Goal: Task Accomplishment & Management: Manage account settings

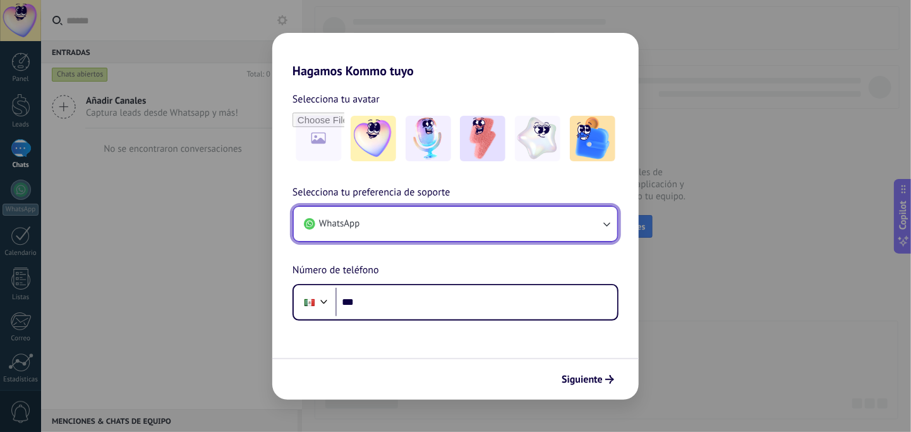
click at [397, 232] on button "WhatsApp" at bounding box center [456, 224] width 324 height 34
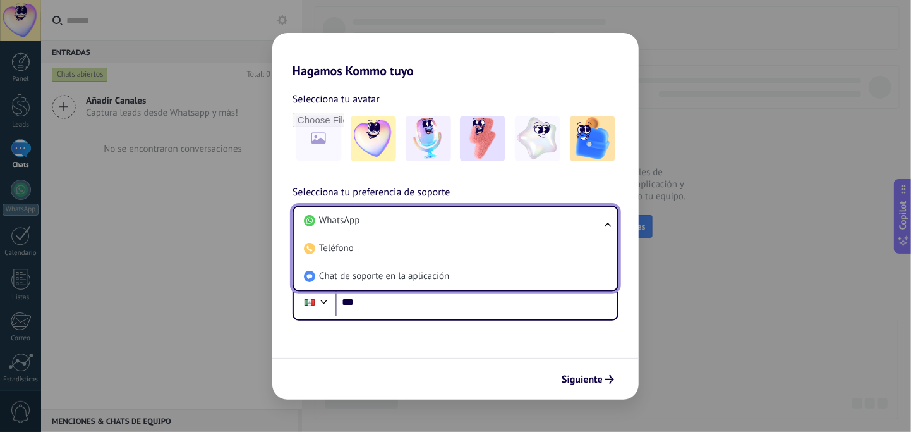
click at [385, 217] on li "WhatsApp" at bounding box center [453, 221] width 308 height 28
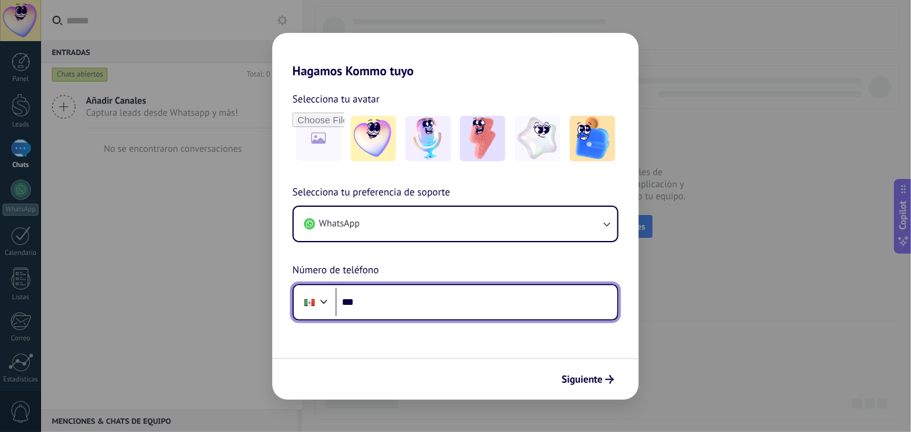
click at [383, 299] on input "***" at bounding box center [477, 302] width 282 height 29
click at [394, 298] on input "******" at bounding box center [477, 302] width 282 height 29
type input "**********"
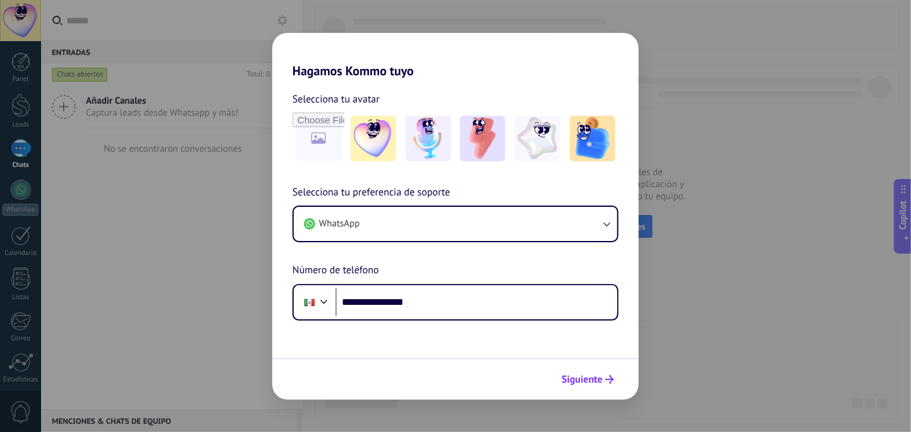
click at [594, 375] on span "Siguiente" at bounding box center [582, 379] width 41 height 9
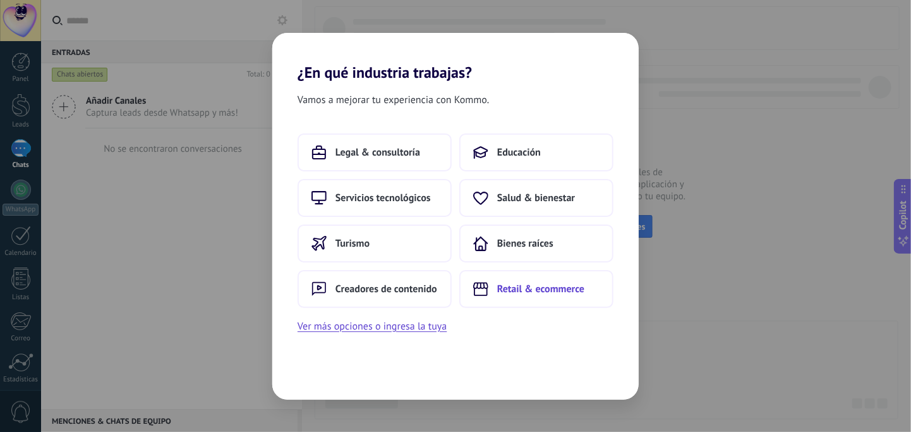
click at [539, 293] on span "Retail & ecommerce" at bounding box center [540, 289] width 87 height 13
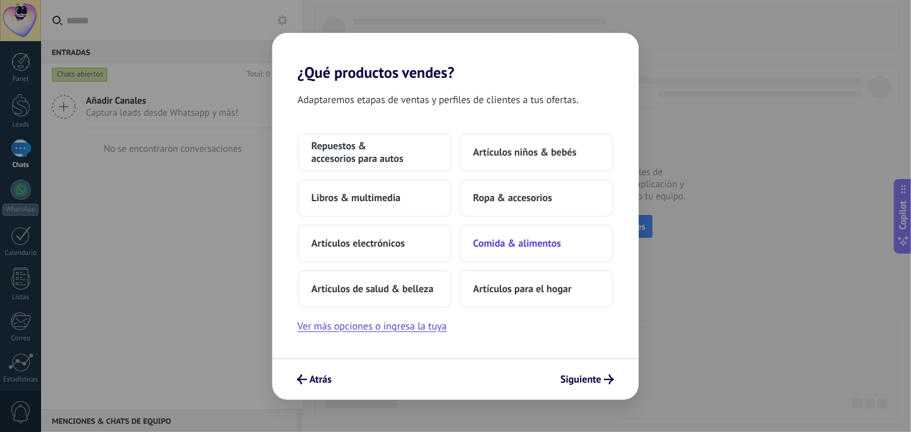
click at [514, 245] on span "Comida & alimentos" at bounding box center [517, 243] width 88 height 13
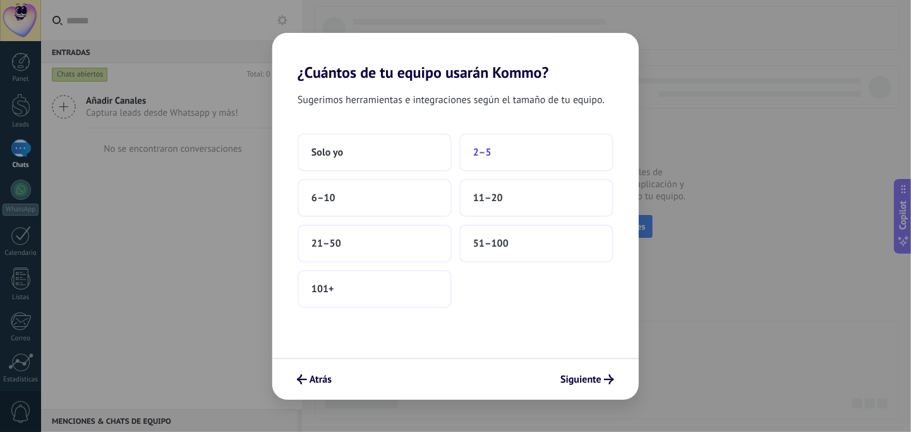
click at [484, 155] on span "2–5" at bounding box center [482, 152] width 18 height 13
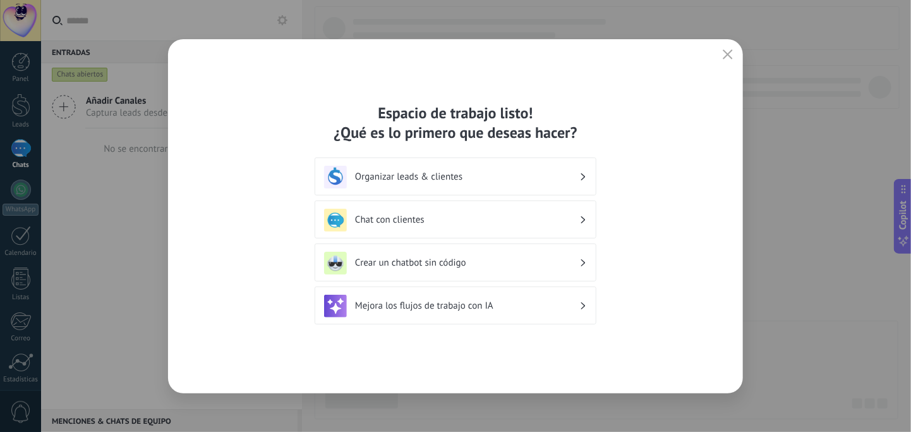
click at [408, 173] on h3 "Organizar leads & clientes" at bounding box center [467, 177] width 224 height 12
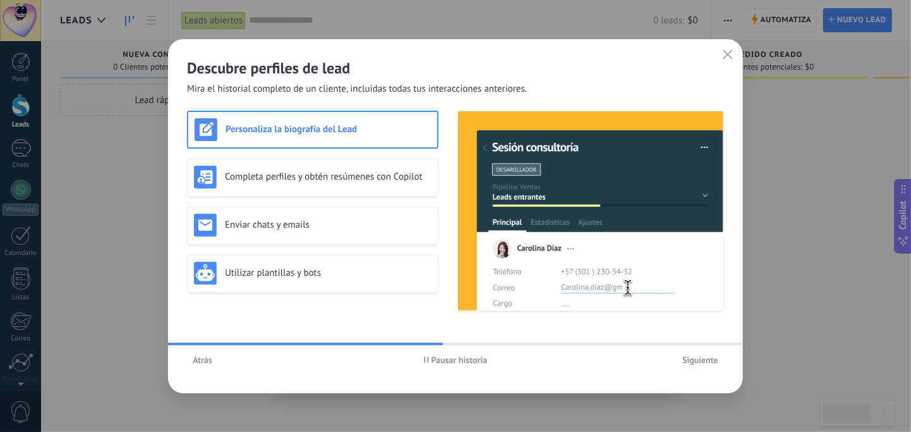
click at [698, 361] on span "Siguiente" at bounding box center [701, 359] width 36 height 9
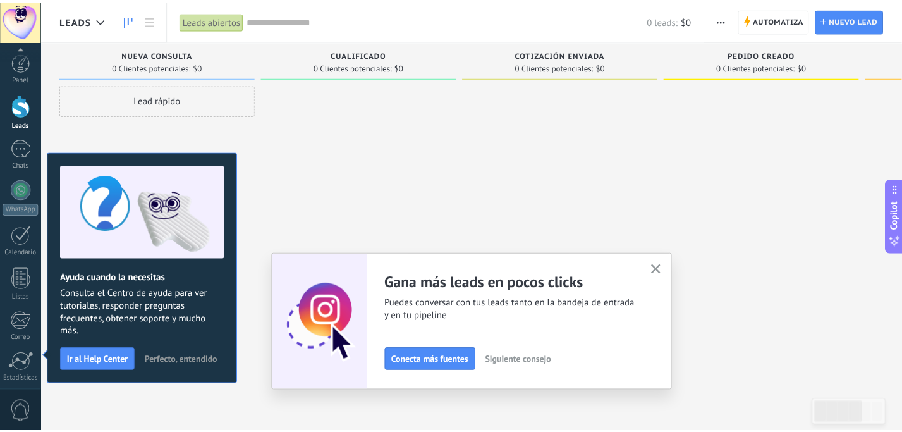
scroll to position [94, 0]
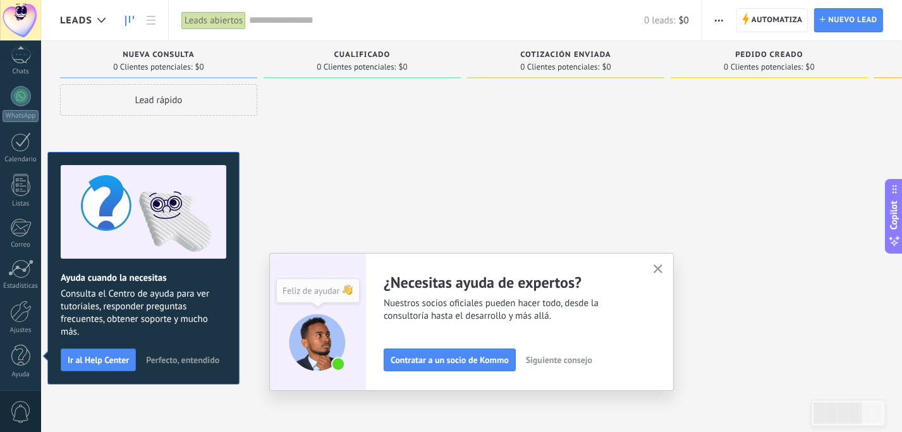
click at [666, 263] on button "button" at bounding box center [658, 269] width 16 height 17
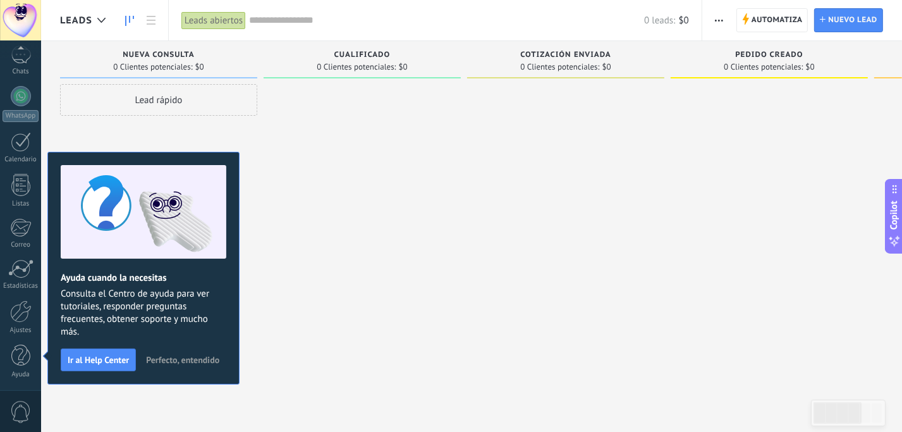
scroll to position [0, 0]
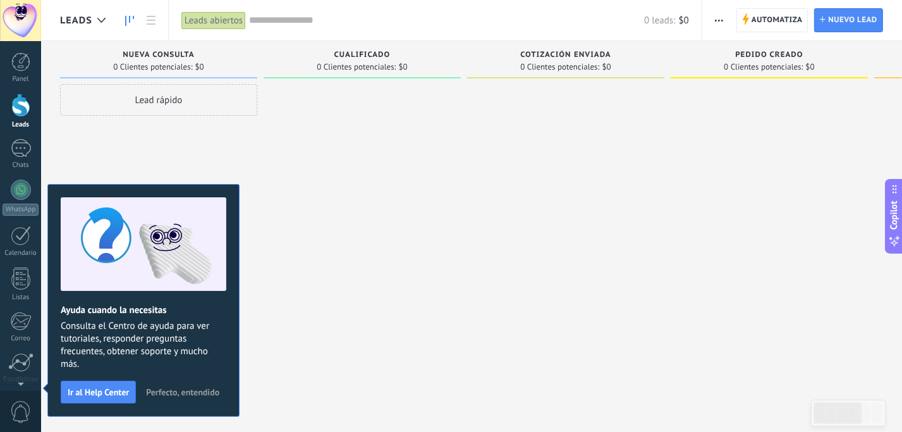
click at [185, 390] on span "Perfecto, entendido" at bounding box center [182, 391] width 73 height 9
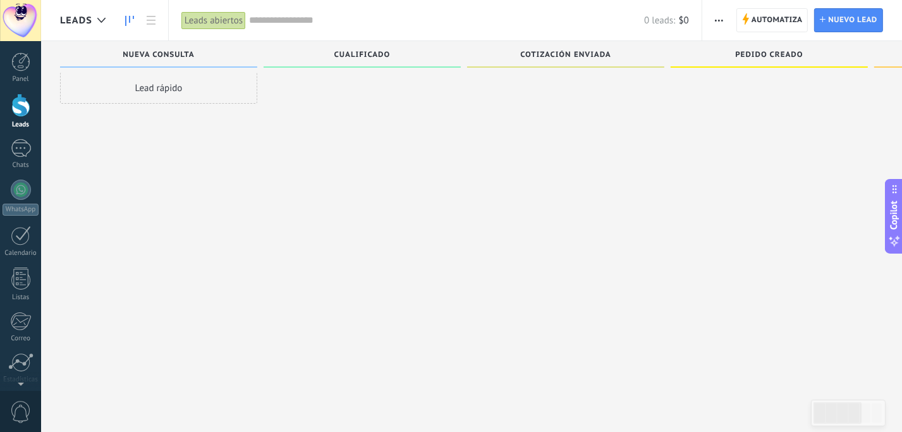
scroll to position [12, 0]
click at [28, 74] on link "Panel" at bounding box center [20, 67] width 41 height 31
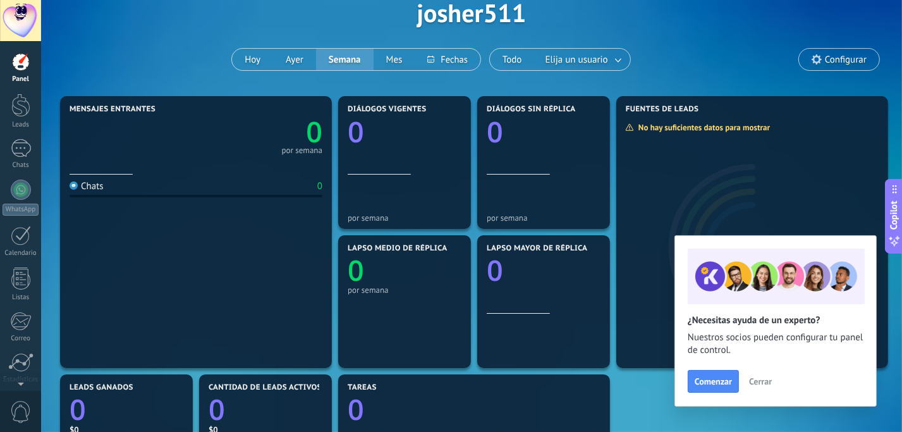
scroll to position [63, 0]
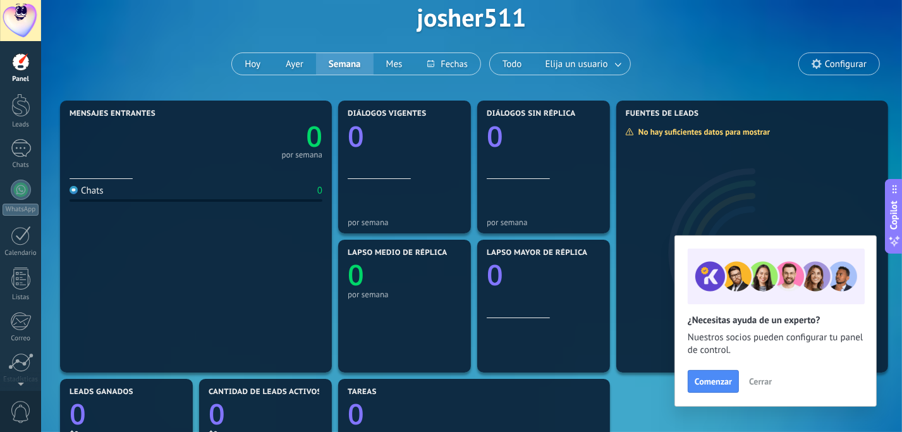
click at [765, 379] on span "Cerrar" at bounding box center [760, 381] width 23 height 9
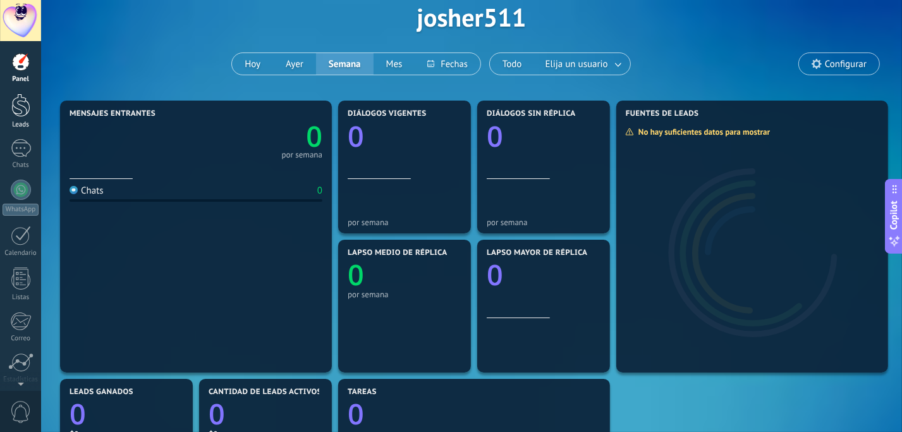
click at [25, 111] on div at bounding box center [20, 105] width 19 height 23
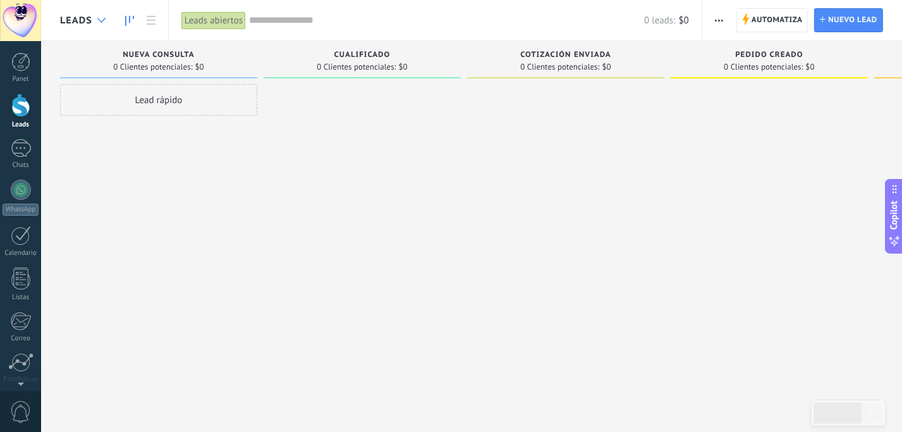
click at [99, 26] on div at bounding box center [101, 20] width 21 height 25
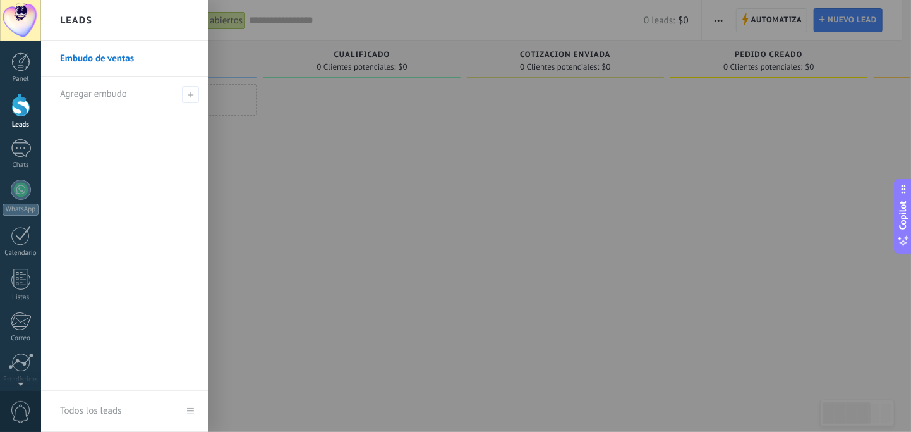
click at [103, 25] on div "Leads" at bounding box center [125, 20] width 168 height 41
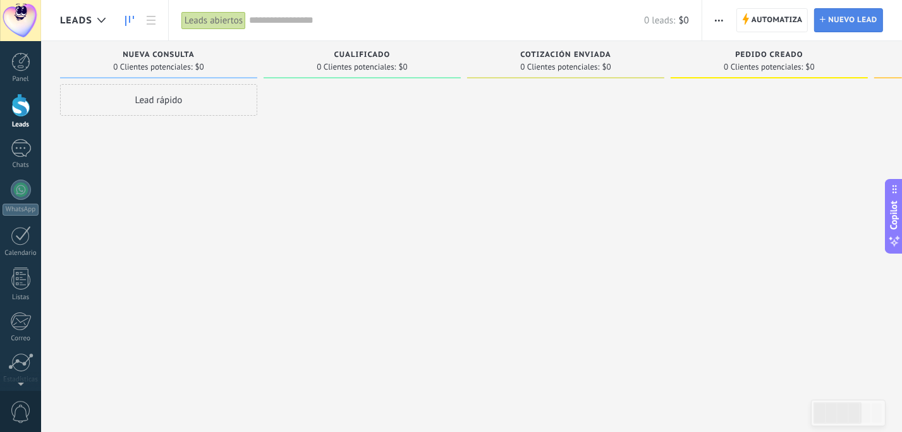
click at [839, 22] on span "Nuevo lead" at bounding box center [852, 20] width 49 height 23
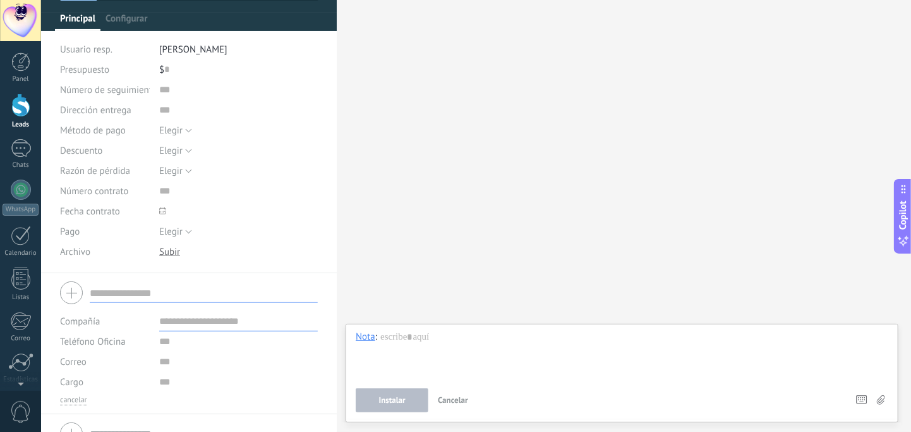
scroll to position [107, 0]
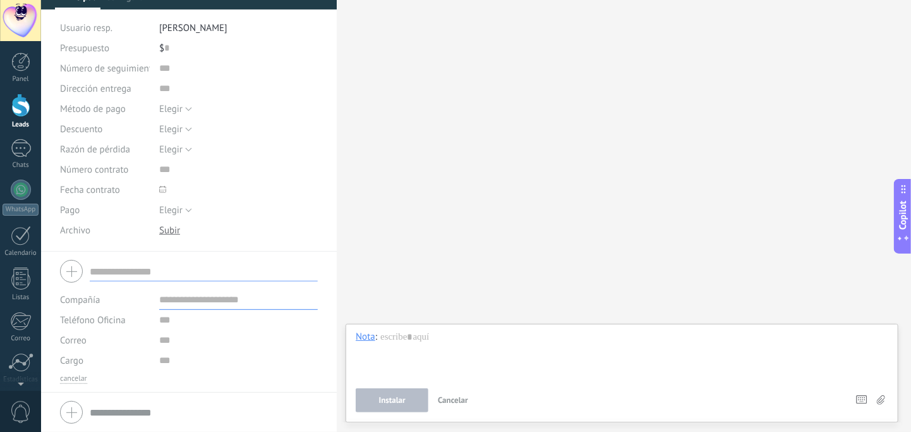
click at [487, 76] on div "Buscar Carga más Participantes: 0 Agregar usuario Bots: 0" at bounding box center [624, 216] width 575 height 432
click at [501, 135] on div "Buscar Carga más Participantes: 0 Agregar usuario Bots: 0" at bounding box center [624, 216] width 575 height 432
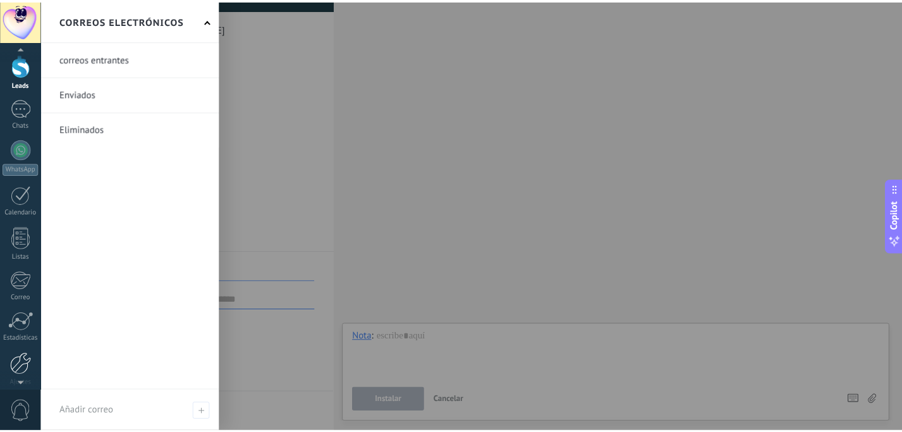
scroll to position [94, 0]
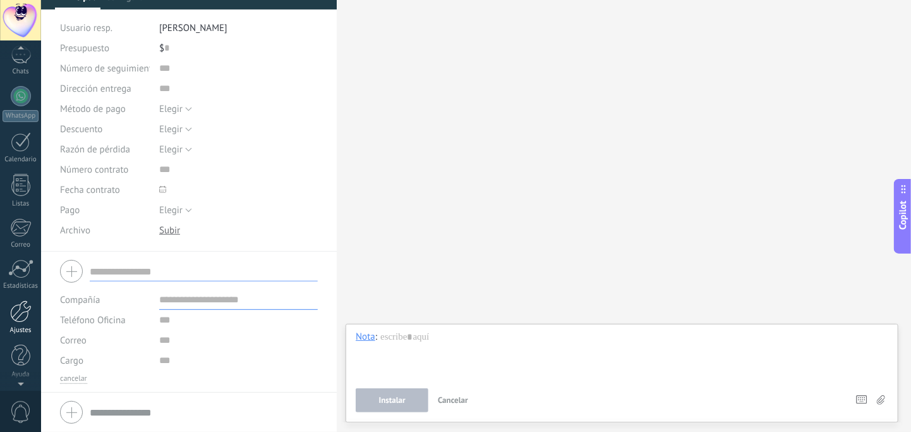
click at [23, 319] on div at bounding box center [20, 311] width 21 height 22
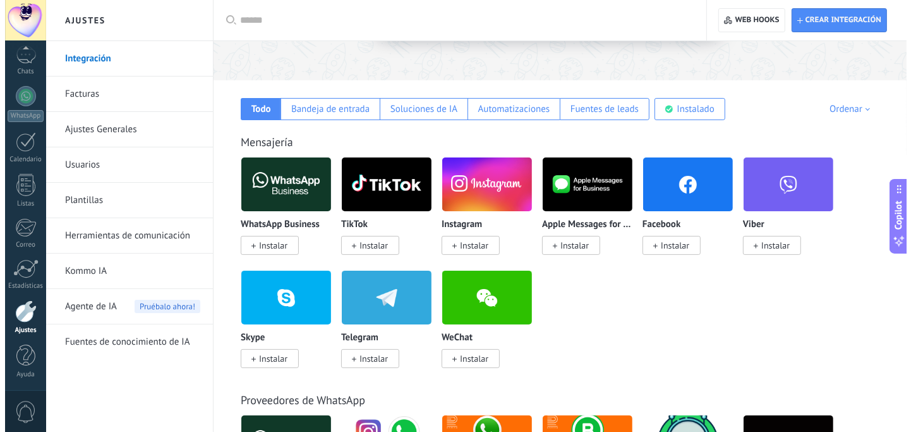
scroll to position [190, 0]
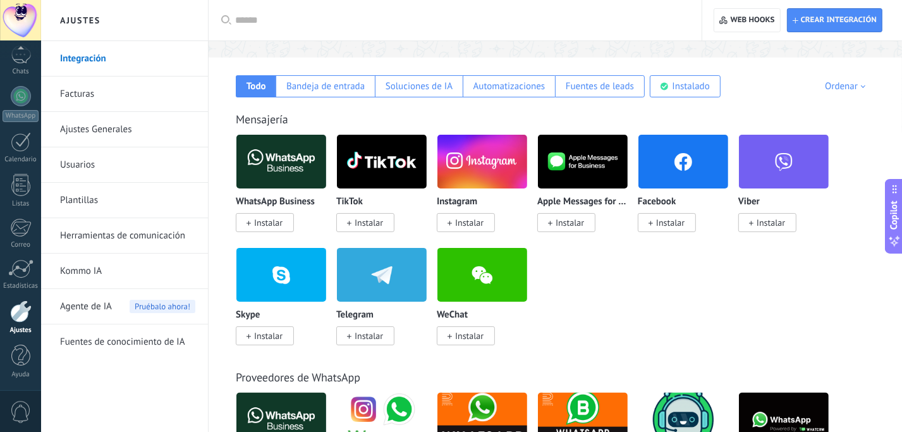
click at [265, 226] on span "Instalar" at bounding box center [268, 222] width 28 height 11
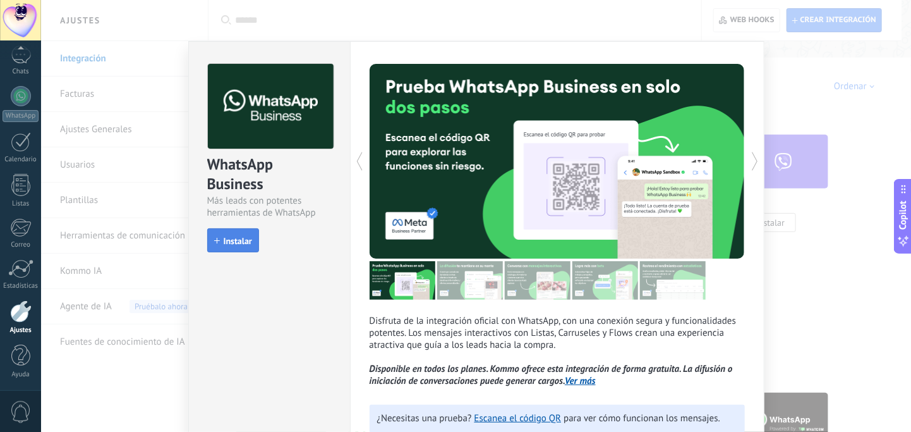
click at [224, 240] on span "Instalar" at bounding box center [238, 240] width 28 height 9
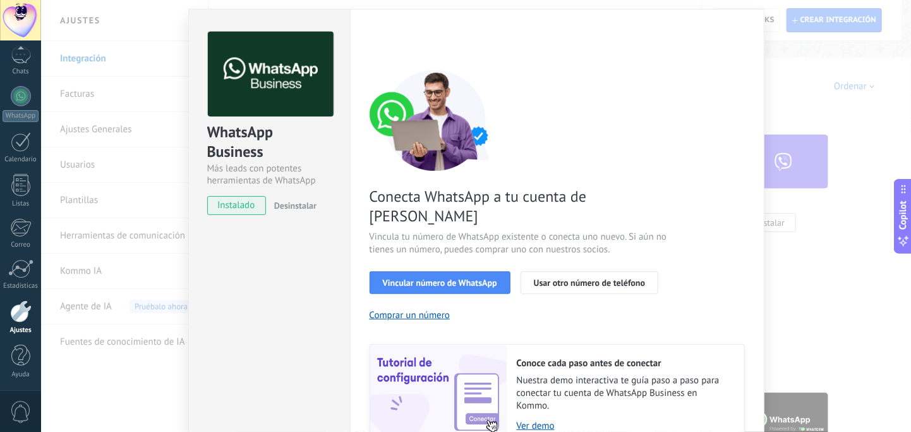
scroll to position [63, 0]
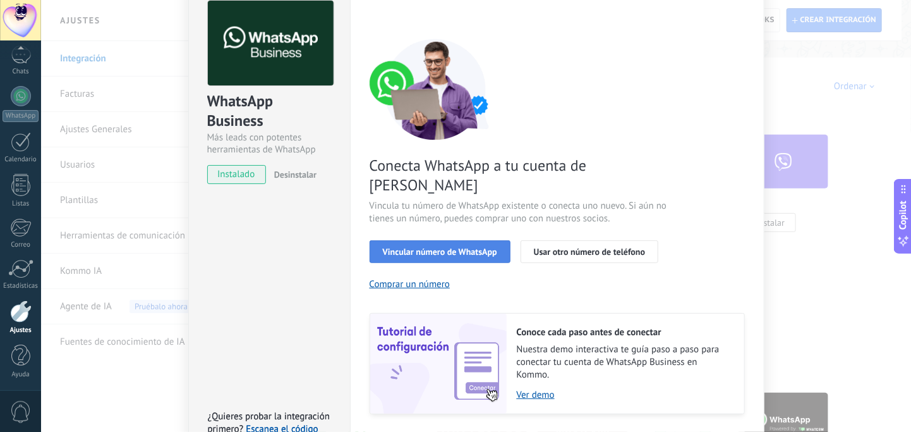
click at [458, 247] on span "Vincular número de WhatsApp" at bounding box center [440, 251] width 114 height 9
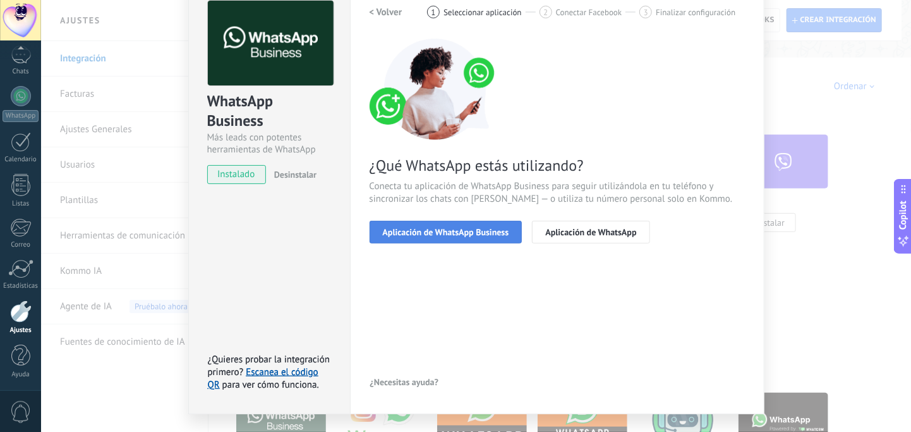
click at [433, 234] on span "Aplicación de WhatsApp Business" at bounding box center [446, 232] width 126 height 9
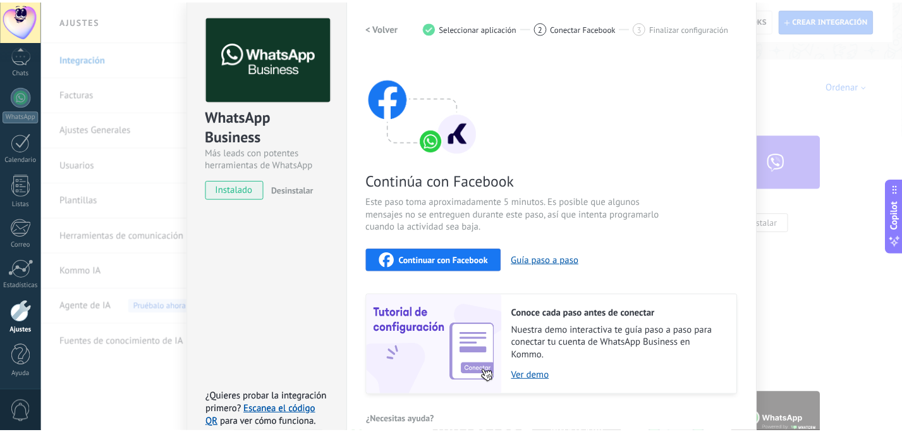
scroll to position [0, 0]
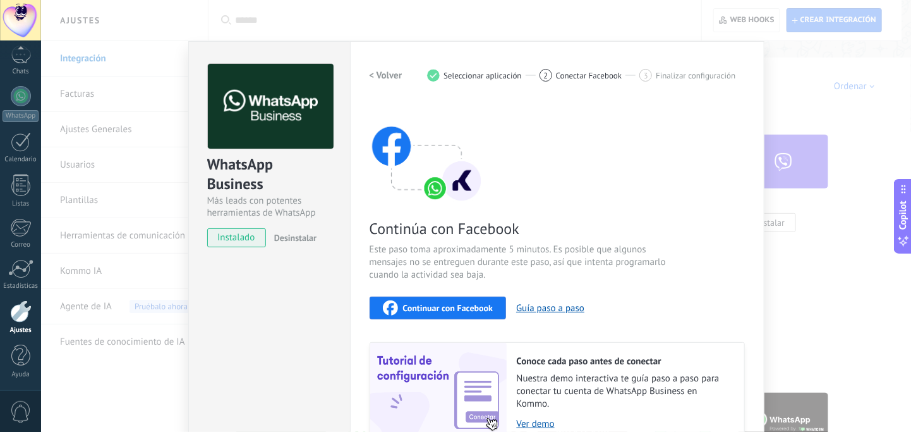
click at [765, 85] on div "WhatsApp Business Más leads con potentes herramientas de WhatsApp instalado Des…" at bounding box center [476, 216] width 870 height 432
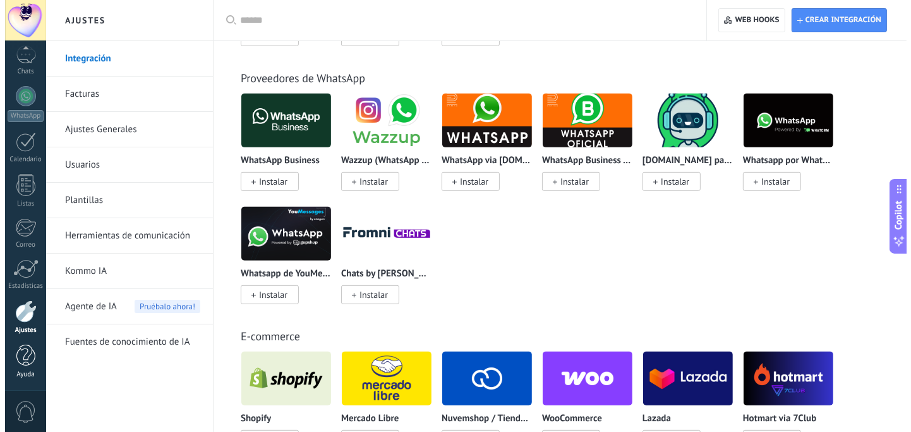
scroll to position [506, 0]
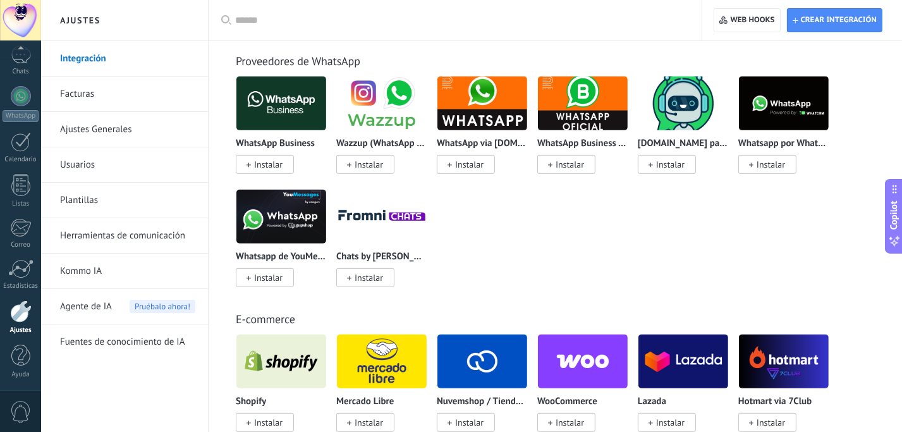
click at [21, 409] on span "0" at bounding box center [20, 412] width 21 height 22
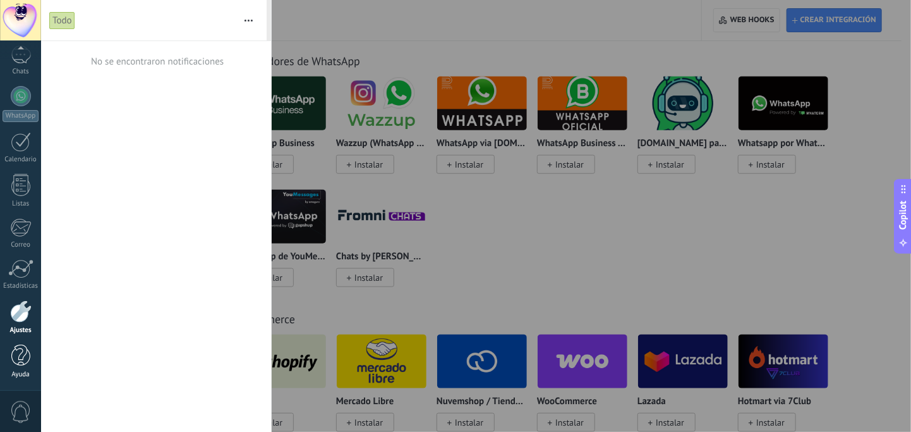
click at [21, 356] on div at bounding box center [20, 355] width 19 height 22
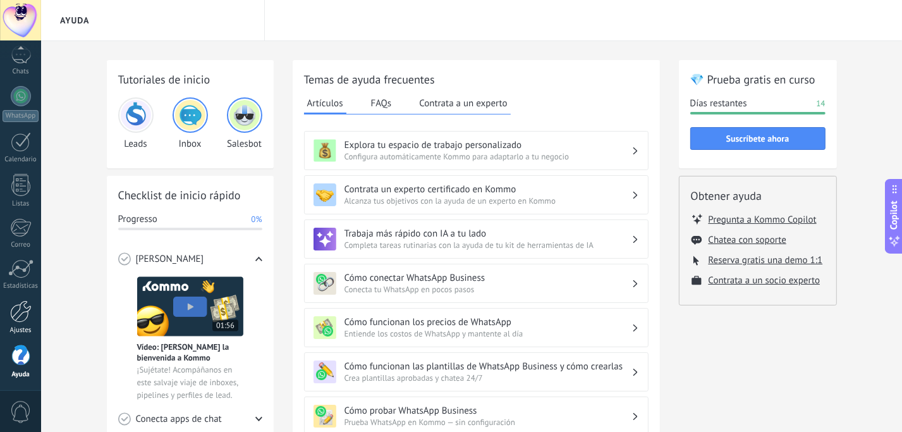
click at [23, 308] on div at bounding box center [20, 311] width 21 height 22
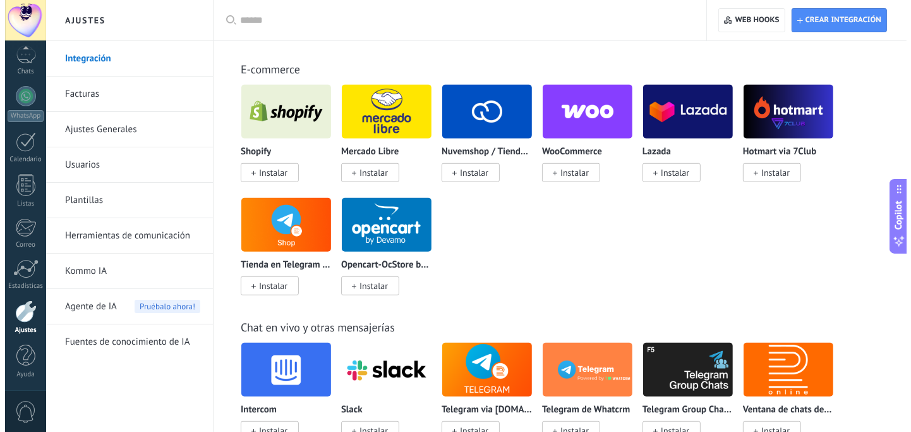
scroll to position [759, 0]
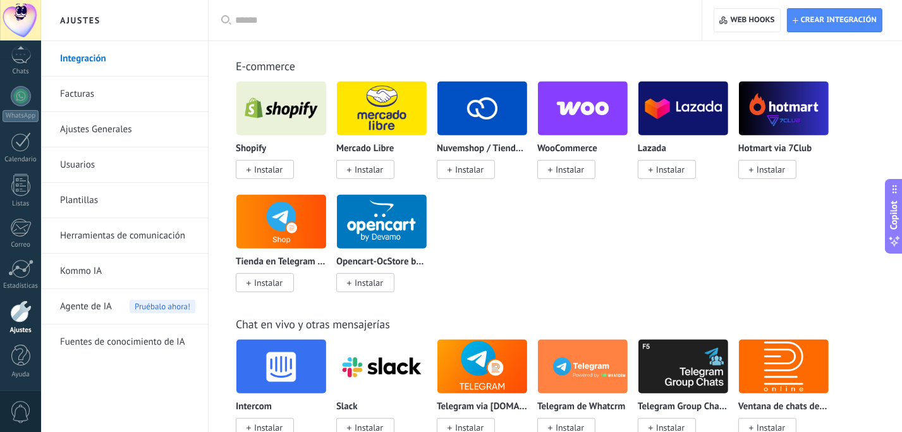
click at [475, 171] on span "Instalar" at bounding box center [469, 169] width 28 height 11
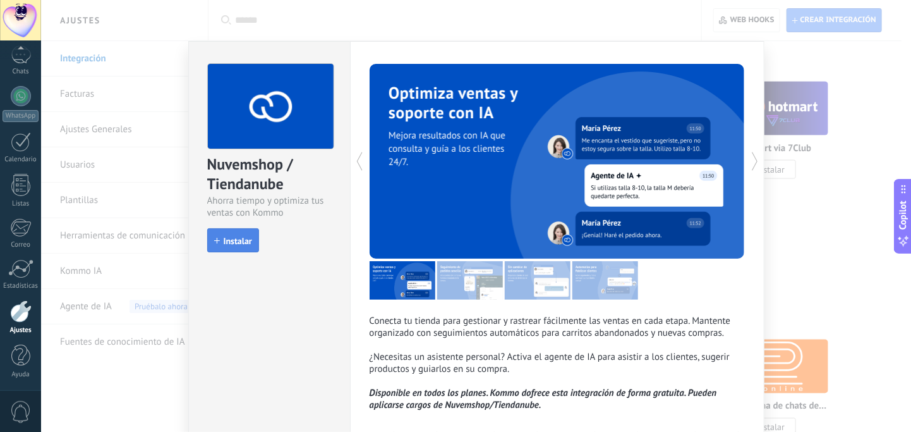
click at [234, 237] on span "Instalar" at bounding box center [238, 240] width 28 height 9
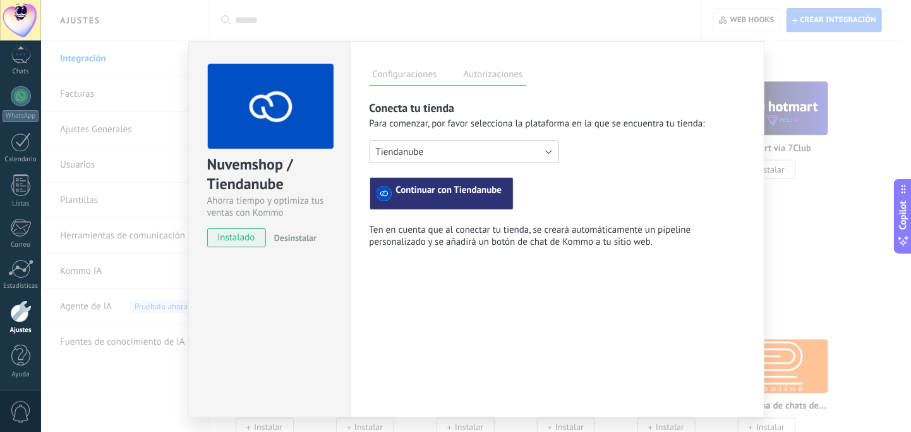
click at [550, 147] on button "Tiendanube" at bounding box center [465, 151] width 190 height 23
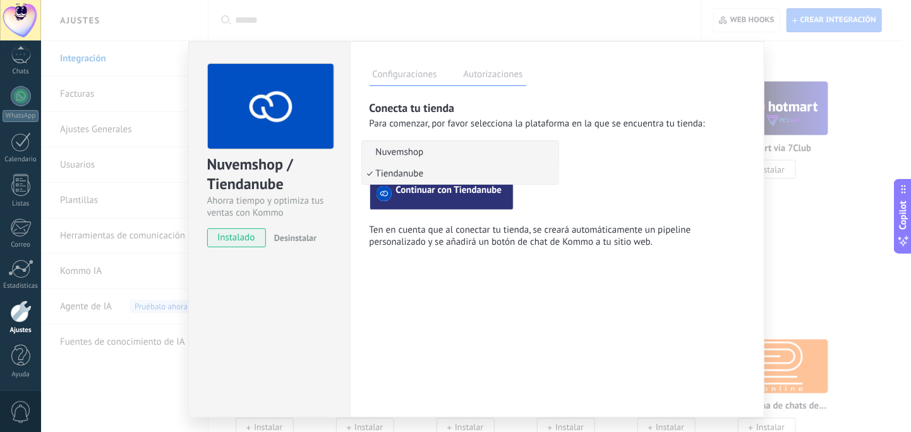
click at [551, 147] on span "Nuvemshop" at bounding box center [458, 152] width 193 height 12
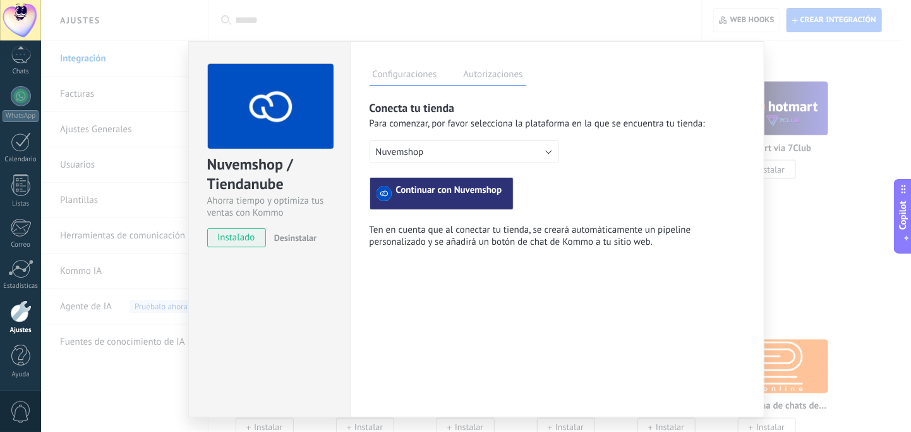
click at [499, 73] on label "Autorizaciones" at bounding box center [494, 76] width 66 height 18
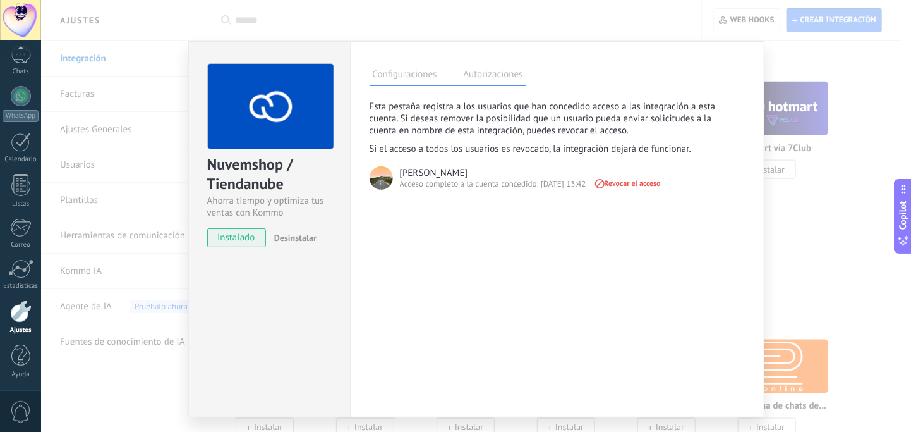
click at [437, 75] on label "Configuraciones" at bounding box center [405, 76] width 71 height 18
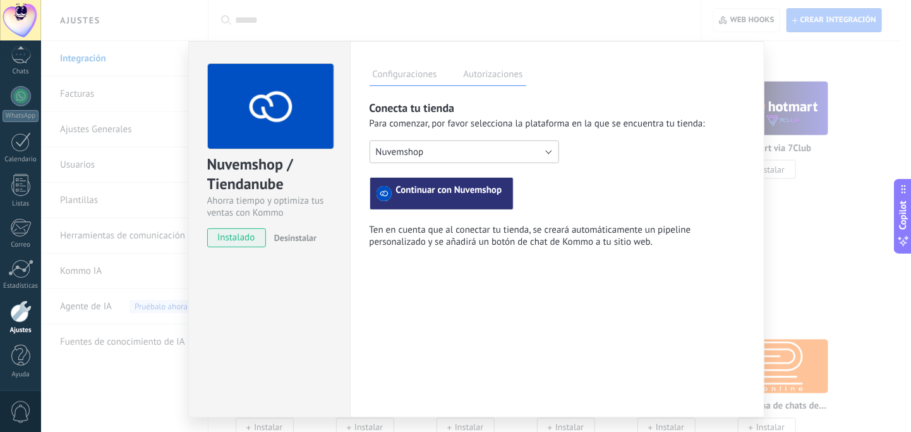
click at [553, 149] on button "Nuvemshop" at bounding box center [465, 151] width 190 height 23
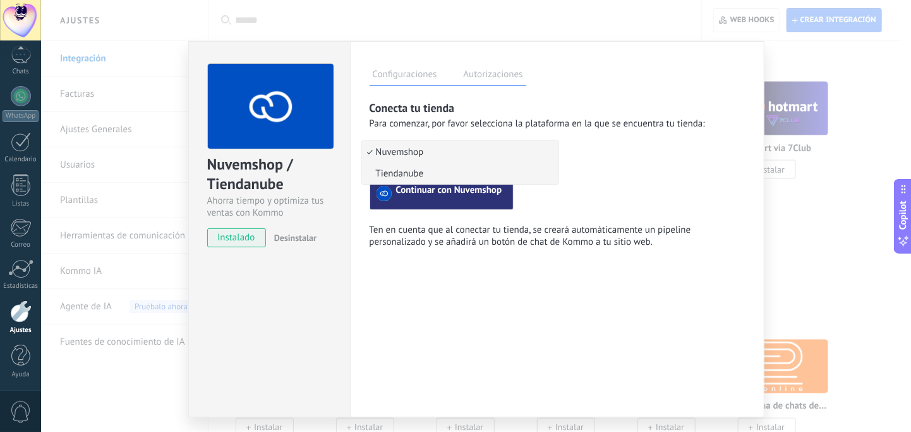
click at [432, 176] on span "Tiendanube" at bounding box center [458, 174] width 193 height 12
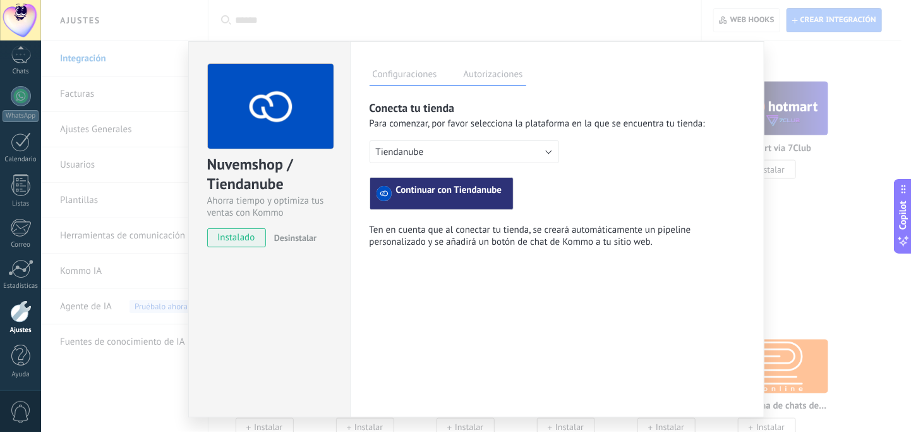
click at [432, 194] on span "Continuar con Tiendanube" at bounding box center [449, 193] width 106 height 15
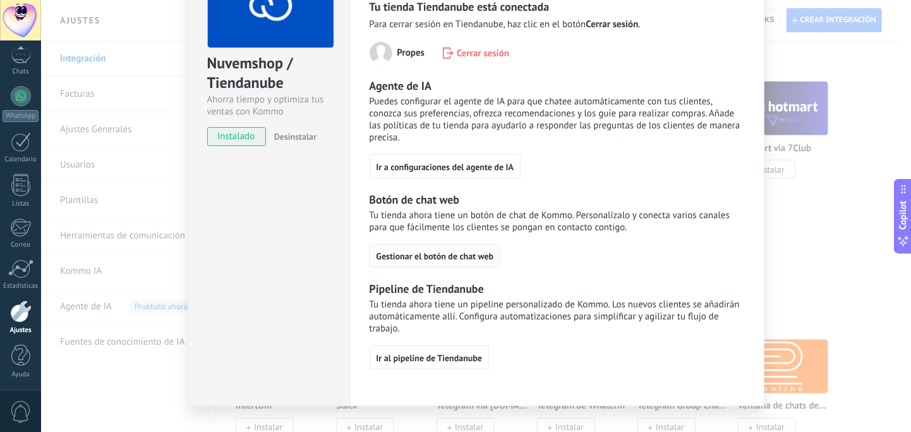
scroll to position [122, 0]
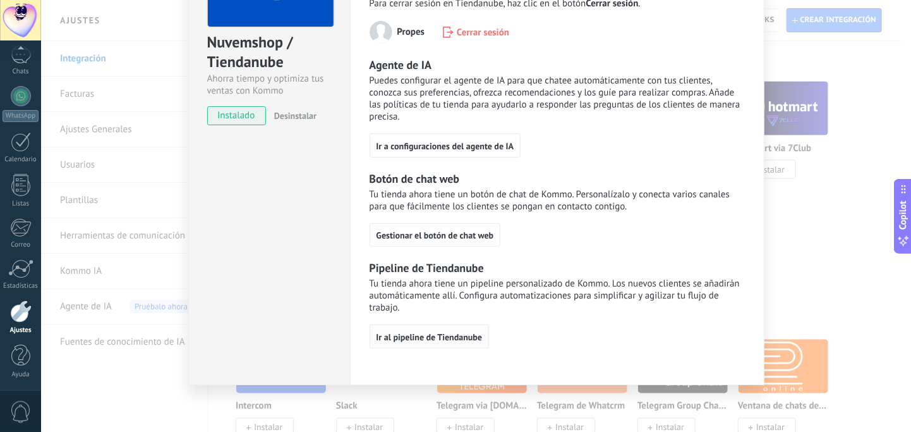
click at [418, 335] on span "Ir al pipeline de Tiendanube" at bounding box center [430, 336] width 106 height 9
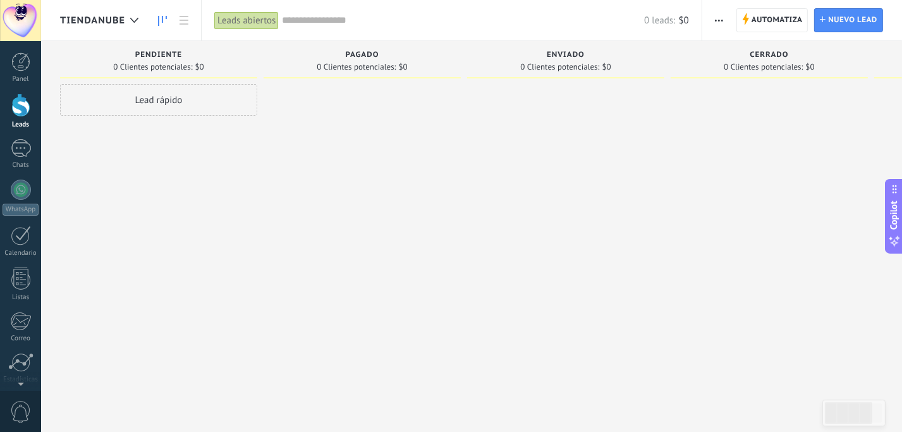
click at [788, 58] on span "Cerrado" at bounding box center [769, 55] width 39 height 9
click at [155, 101] on div "Lead rápido" at bounding box center [158, 100] width 197 height 32
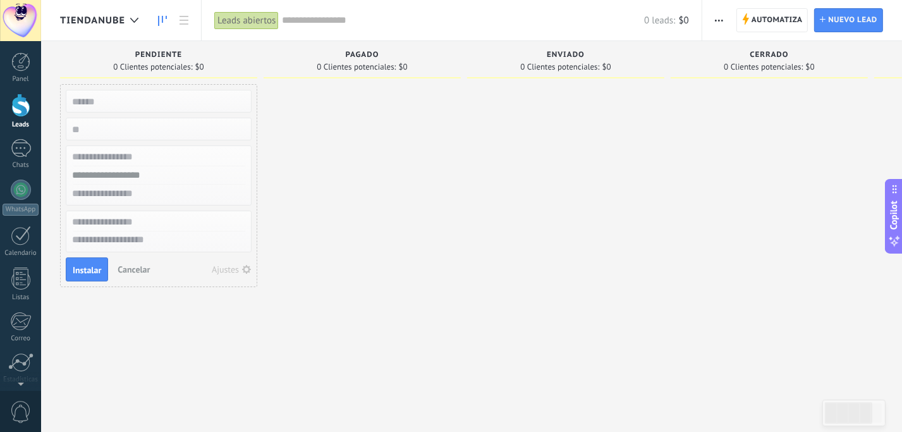
click at [325, 250] on div at bounding box center [362, 217] width 197 height 267
click at [28, 154] on div at bounding box center [21, 148] width 20 height 18
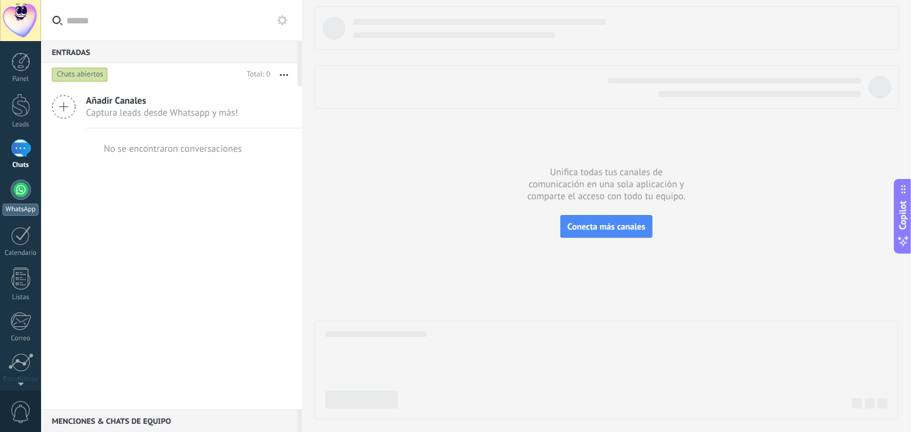
click at [27, 190] on div at bounding box center [21, 190] width 20 height 20
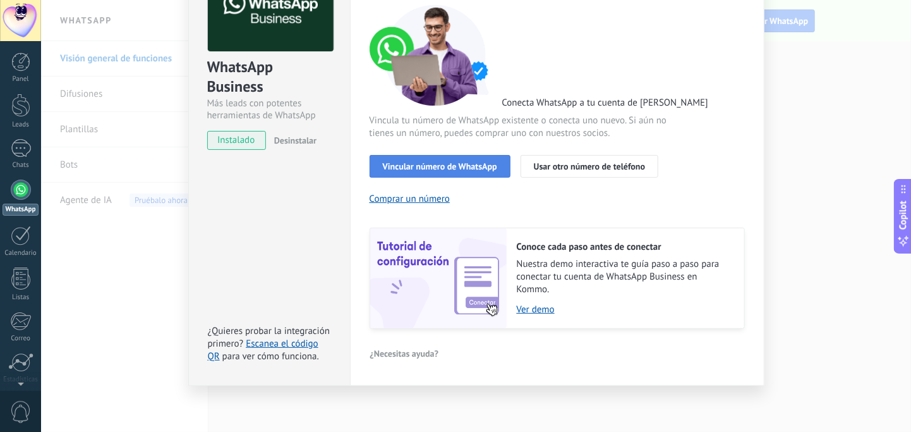
click at [449, 169] on span "Vincular número de WhatsApp" at bounding box center [440, 166] width 114 height 9
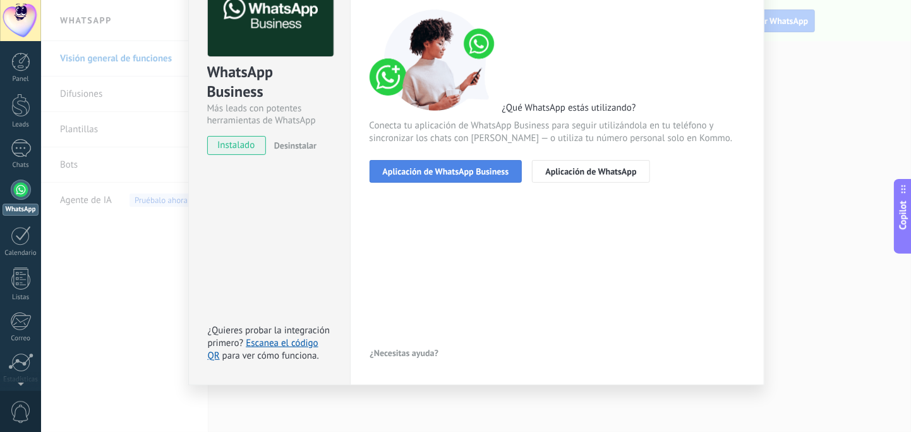
click at [428, 170] on span "Aplicación de WhatsApp Business" at bounding box center [446, 171] width 126 height 9
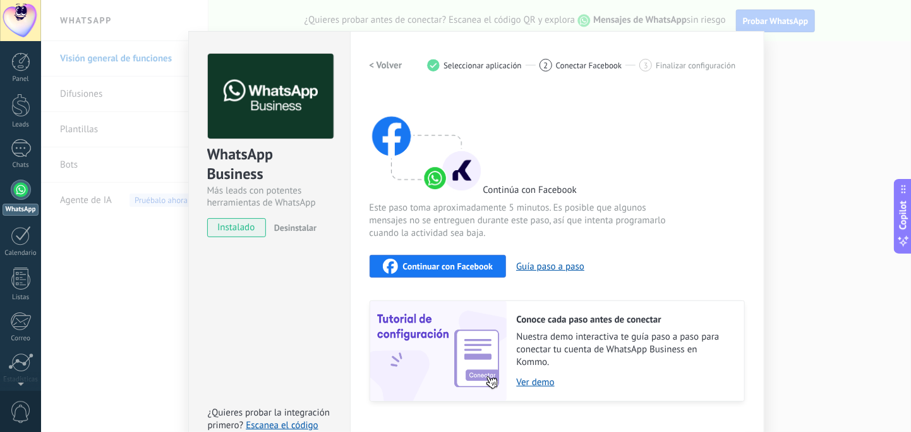
scroll to position [0, 0]
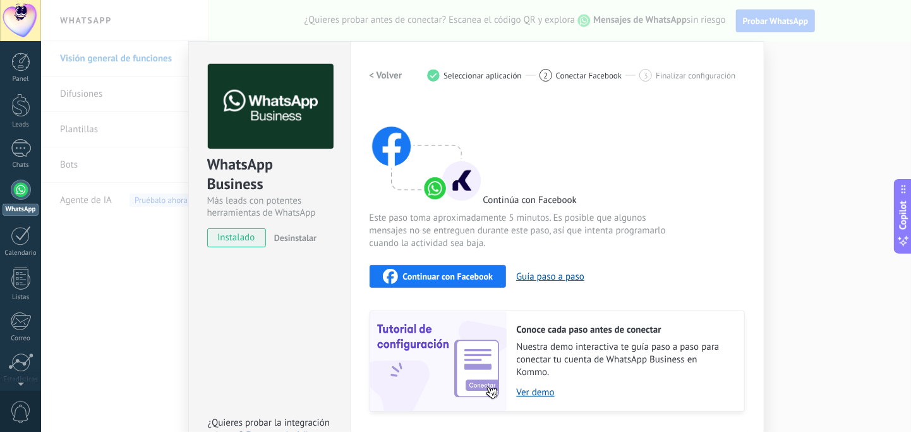
drag, startPoint x: 511, startPoint y: 40, endPoint x: 504, endPoint y: 46, distance: 8.5
click at [511, 42] on div "WhatsApp Business Más leads con potentes herramientas de WhatsApp instalado Des…" at bounding box center [476, 216] width 870 height 432
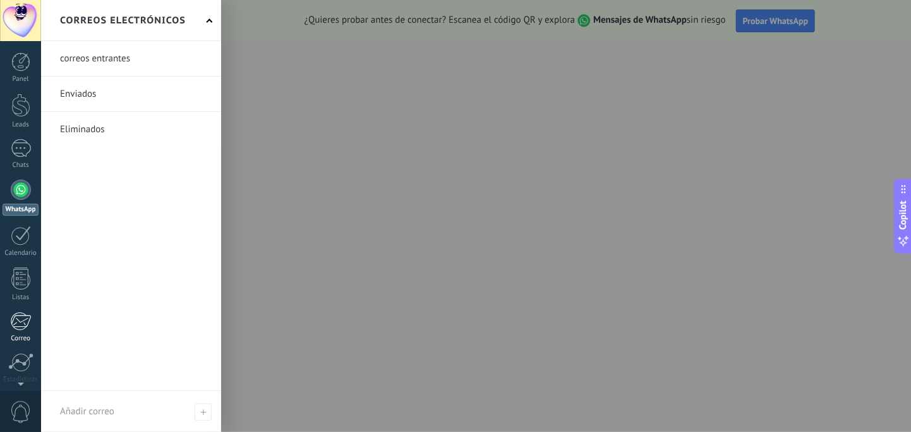
click at [20, 330] on link "Correo" at bounding box center [20, 327] width 41 height 31
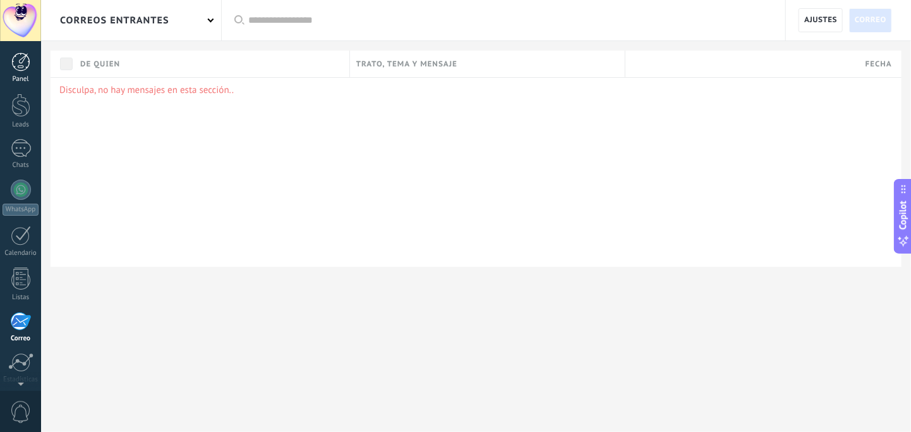
click at [18, 57] on div at bounding box center [20, 61] width 19 height 19
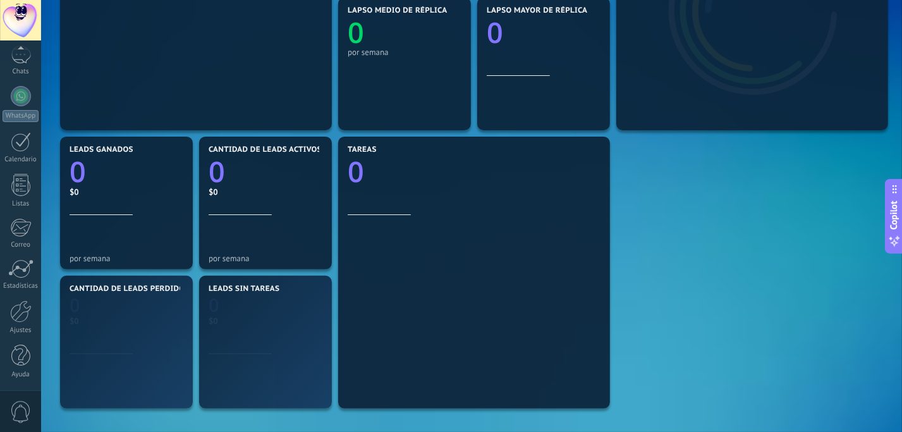
scroll to position [316, 0]
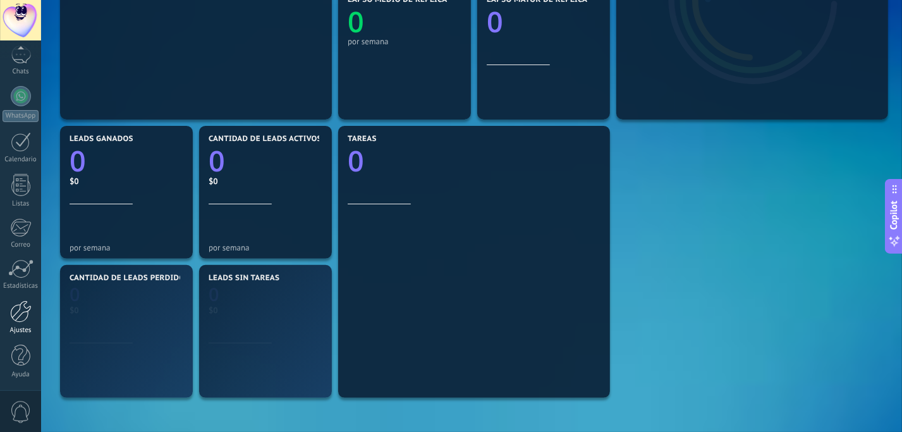
click at [21, 321] on link "Ajustes" at bounding box center [20, 317] width 41 height 34
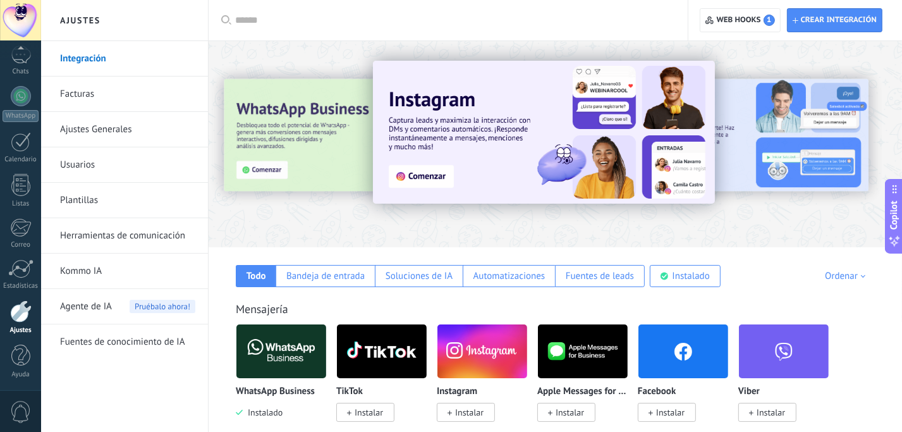
click at [75, 189] on link "Plantillas" at bounding box center [127, 200] width 135 height 35
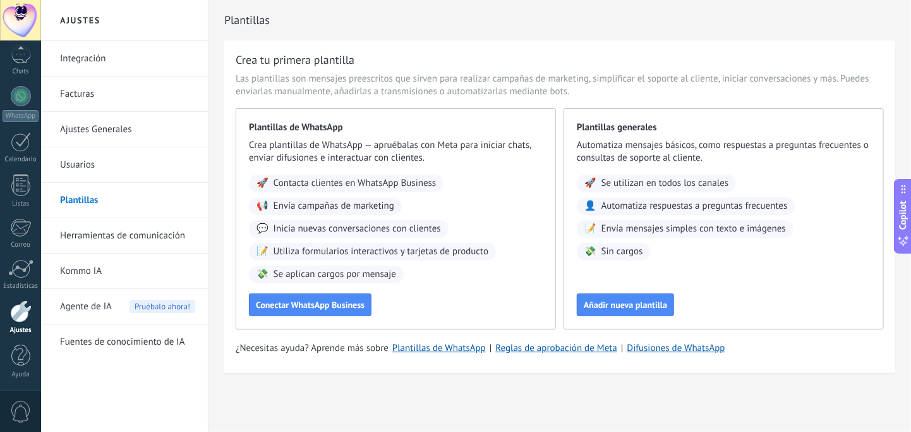
click at [119, 236] on link "Herramientas de comunicación" at bounding box center [127, 235] width 135 height 35
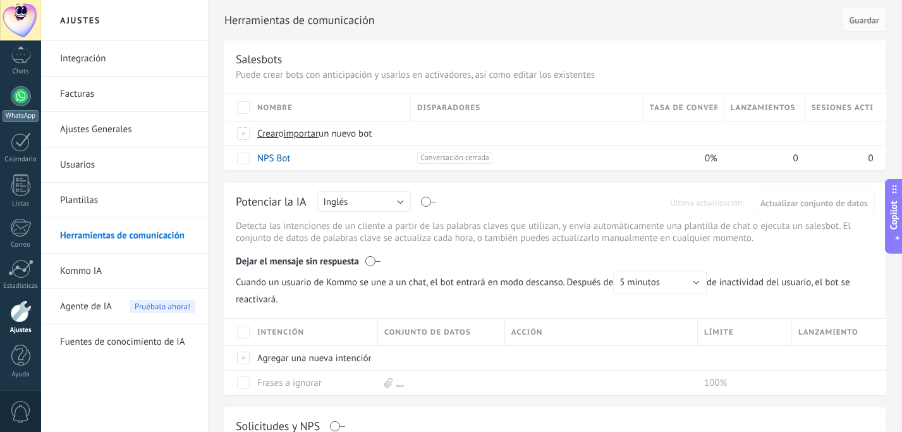
click at [19, 115] on div "WhatsApp" at bounding box center [21, 116] width 36 height 12
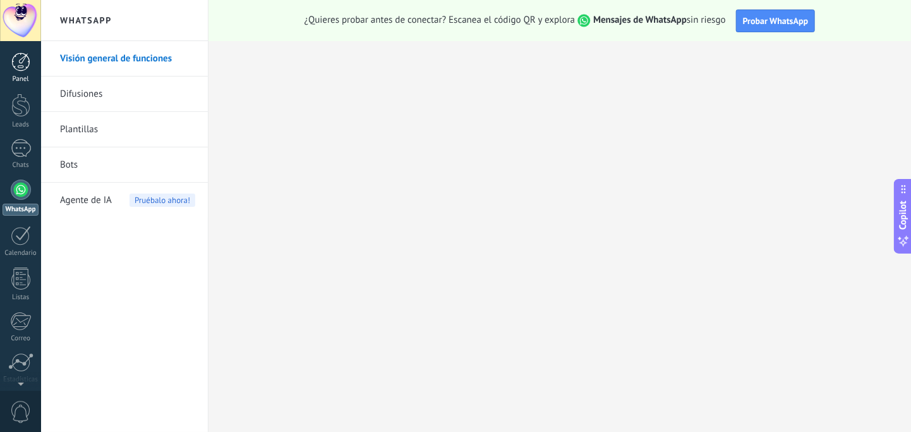
click at [21, 66] on div at bounding box center [20, 61] width 19 height 19
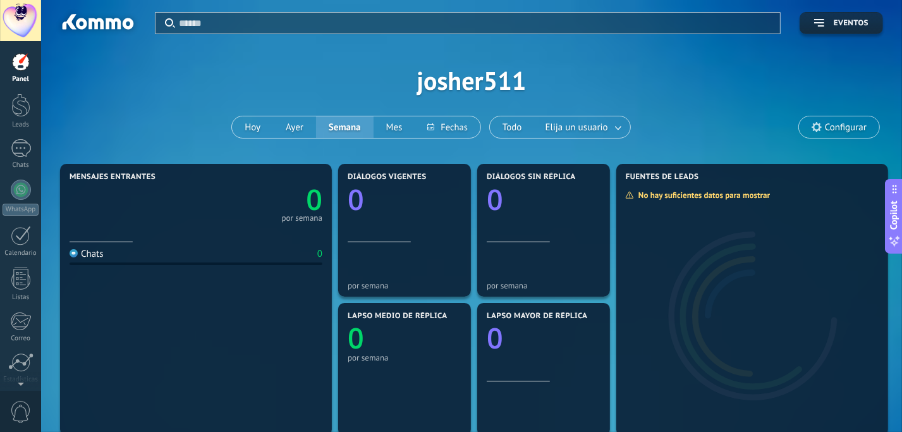
click at [814, 27] on button "Eventos" at bounding box center [841, 23] width 83 height 22
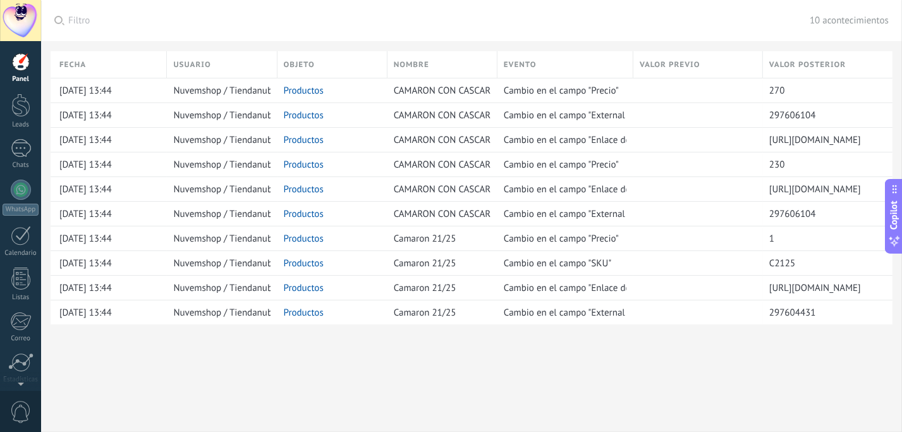
click at [23, 68] on div at bounding box center [20, 61] width 19 height 19
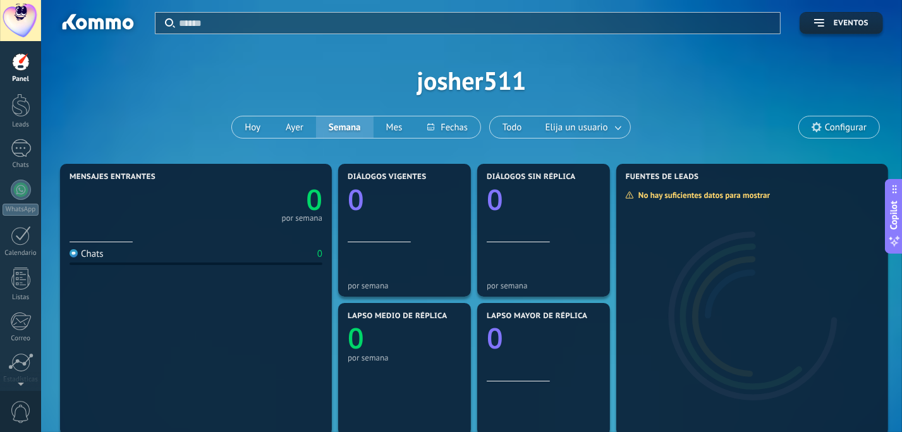
click at [827, 124] on span "Configurar" at bounding box center [846, 127] width 42 height 11
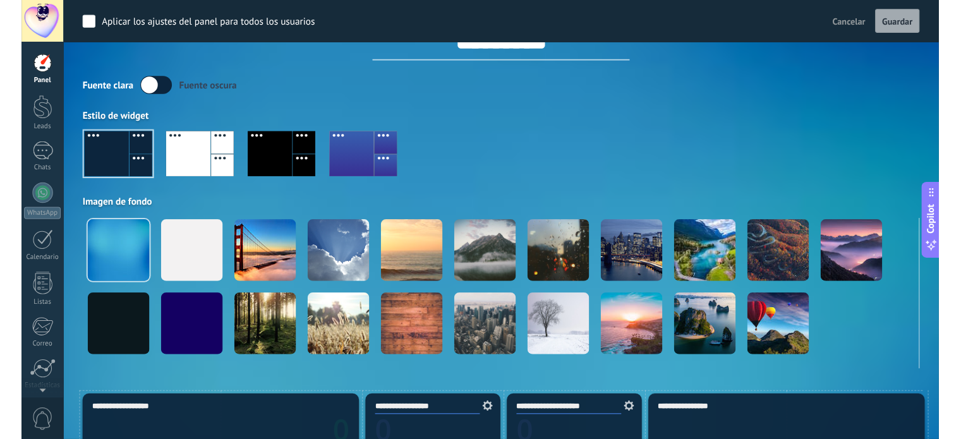
scroll to position [63, 0]
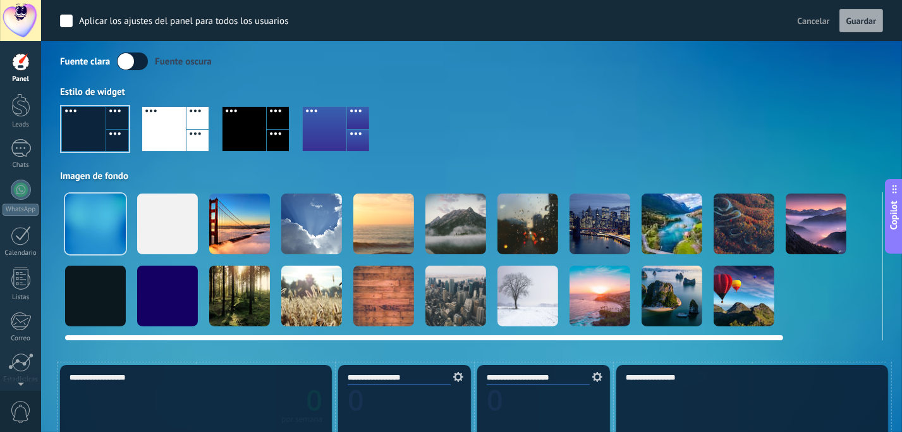
click at [682, 216] on div at bounding box center [672, 223] width 61 height 61
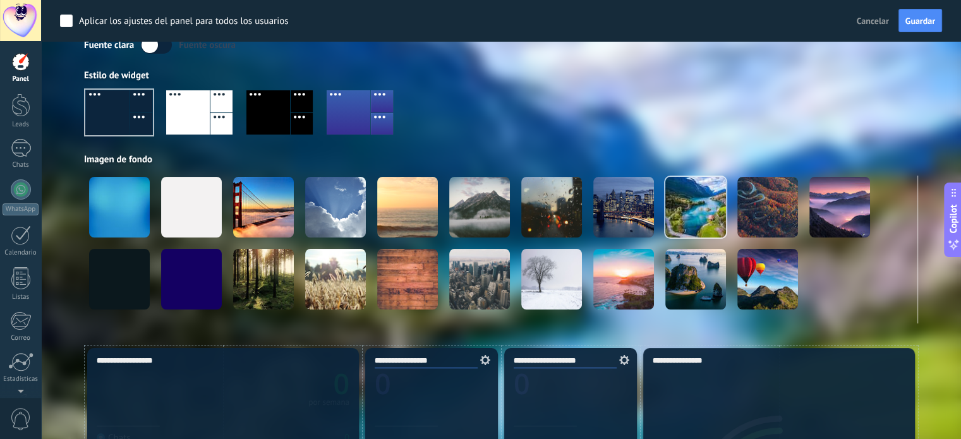
scroll to position [0, 0]
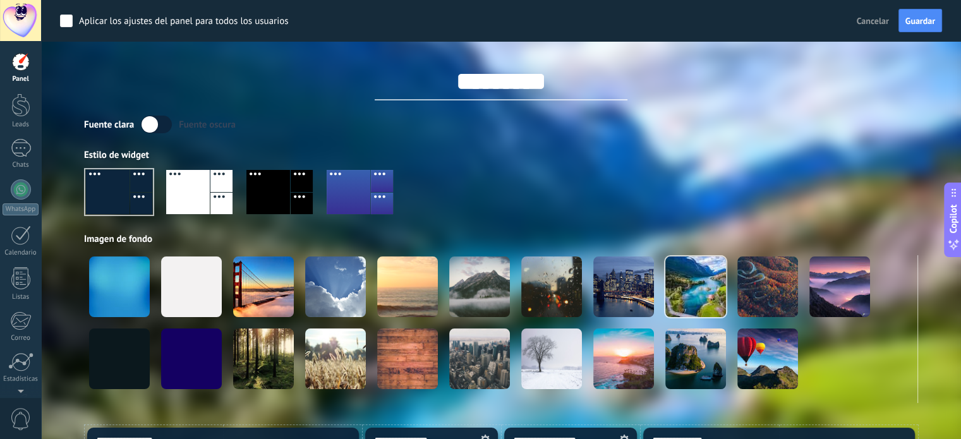
click at [16, 63] on div at bounding box center [20, 61] width 19 height 19
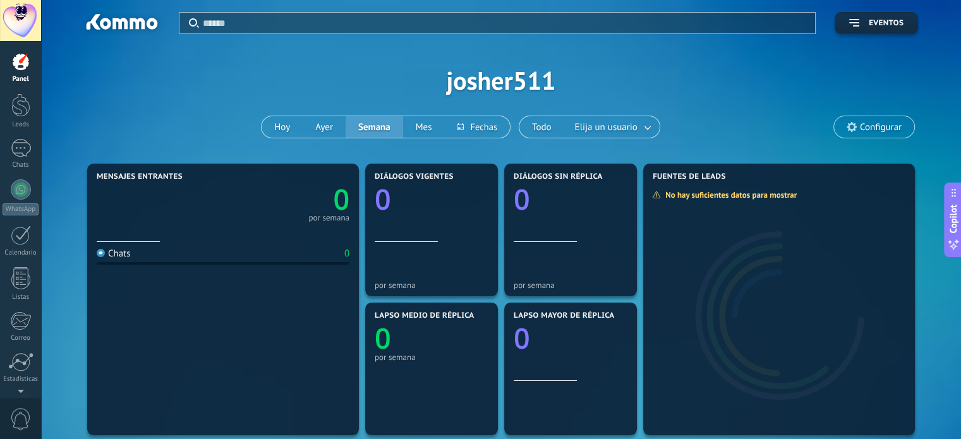
click at [877, 126] on span "Configurar" at bounding box center [881, 127] width 42 height 11
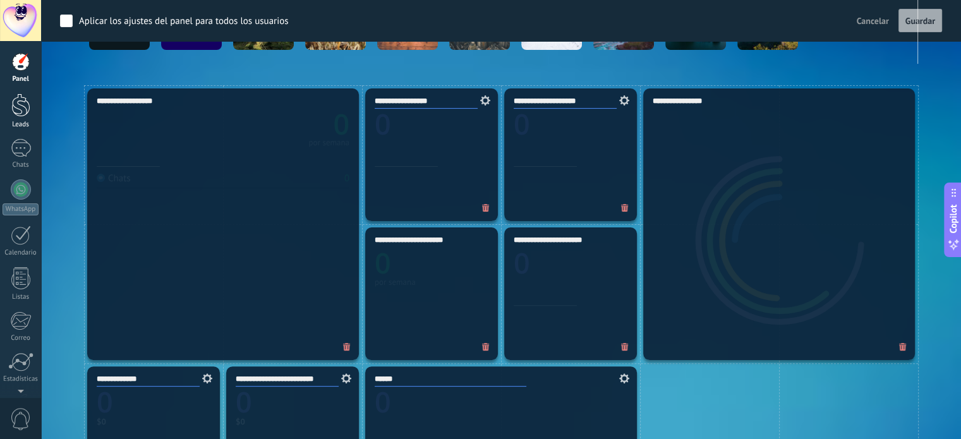
scroll to position [316, 0]
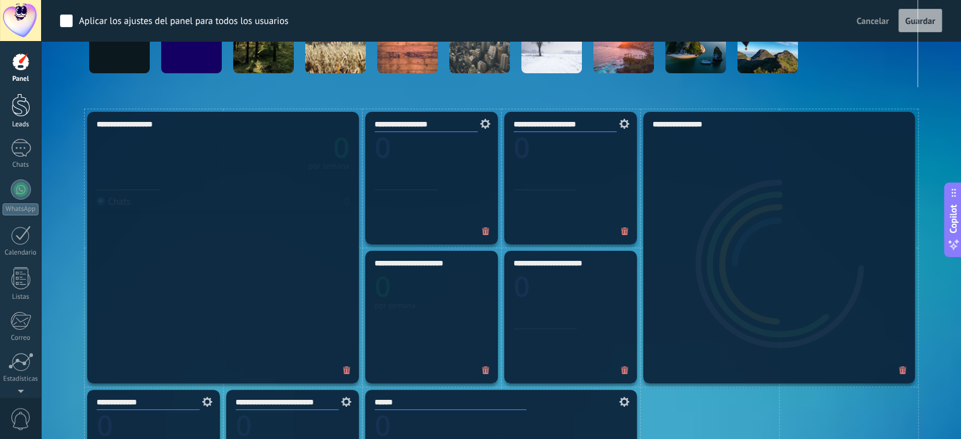
click at [16, 113] on div at bounding box center [20, 105] width 19 height 23
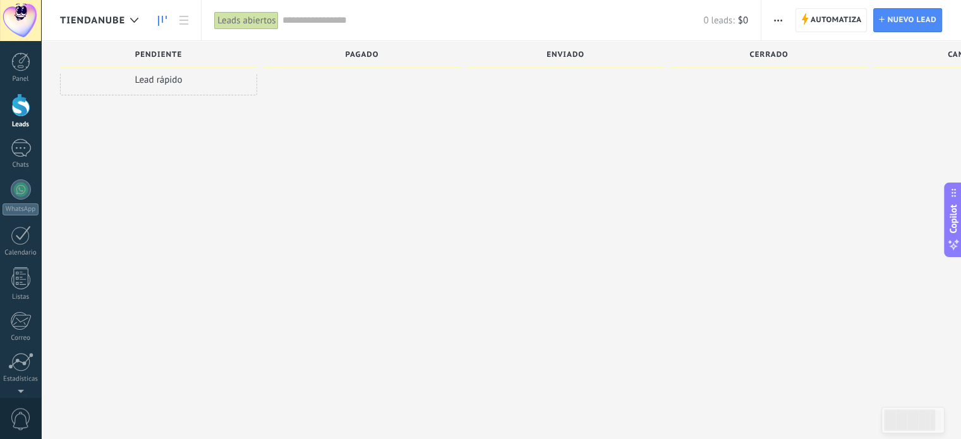
scroll to position [21, 0]
click at [20, 232] on div at bounding box center [21, 236] width 20 height 20
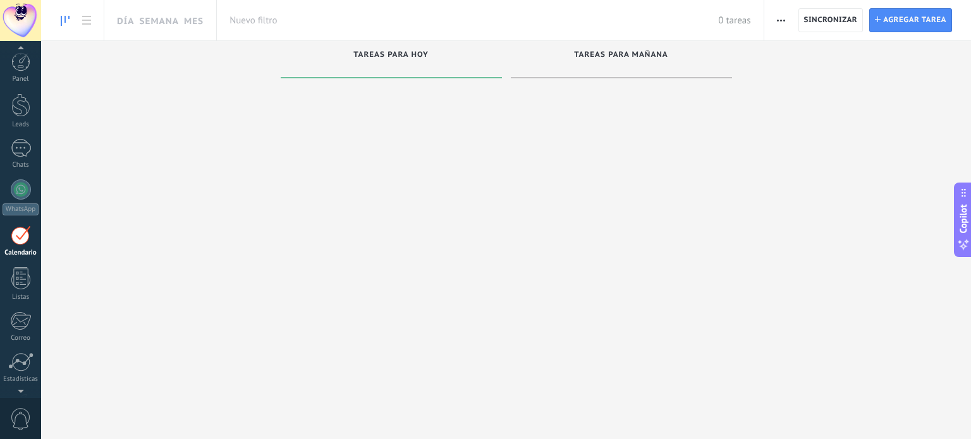
scroll to position [35, 0]
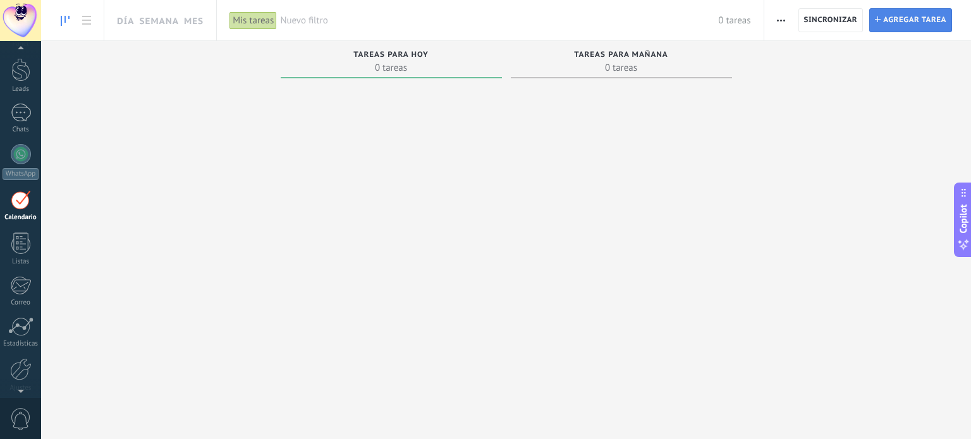
click at [905, 23] on span "Agregar tarea" at bounding box center [914, 20] width 63 height 23
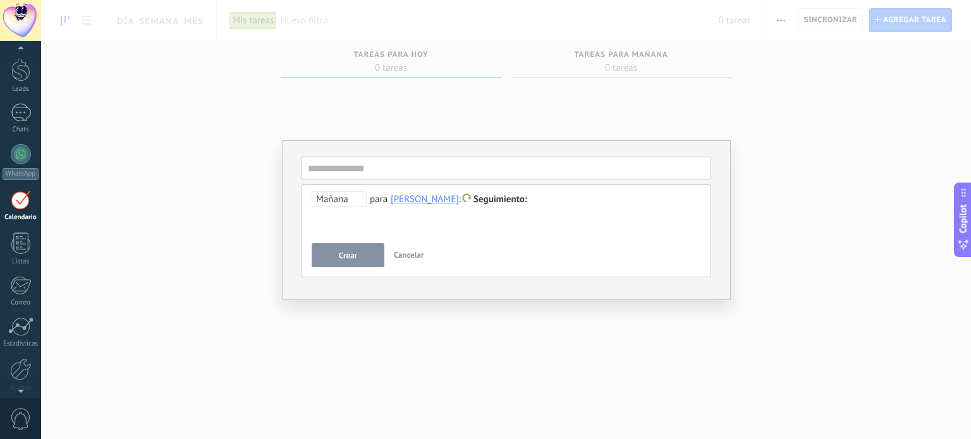
click at [358, 255] on button "Crear" at bounding box center [348, 255] width 73 height 24
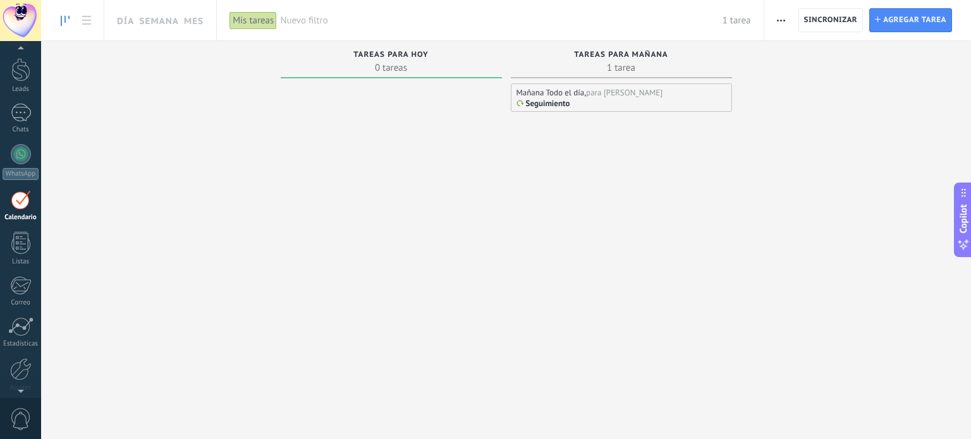
click at [554, 102] on p "Seguimiento" at bounding box center [548, 104] width 44 height 10
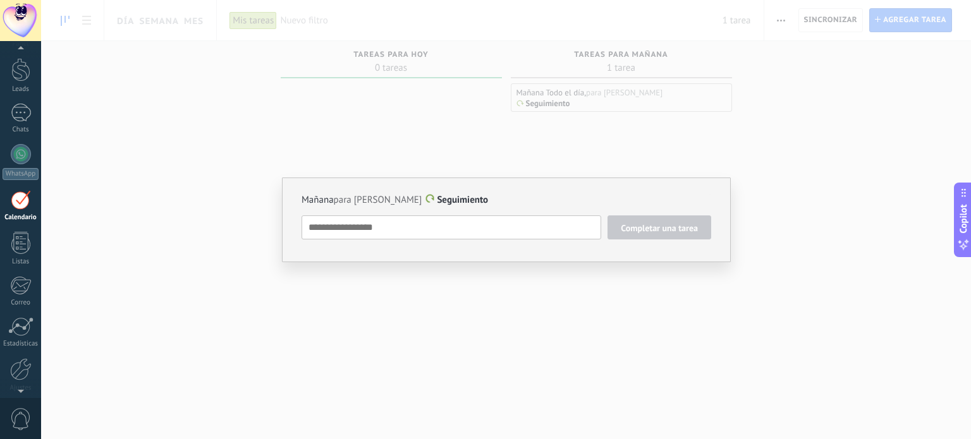
click at [553, 241] on div "[DATE] para [PERSON_NAME] Seguimiento Completar una tarea Seguimiento Seguimien…" at bounding box center [506, 220] width 449 height 85
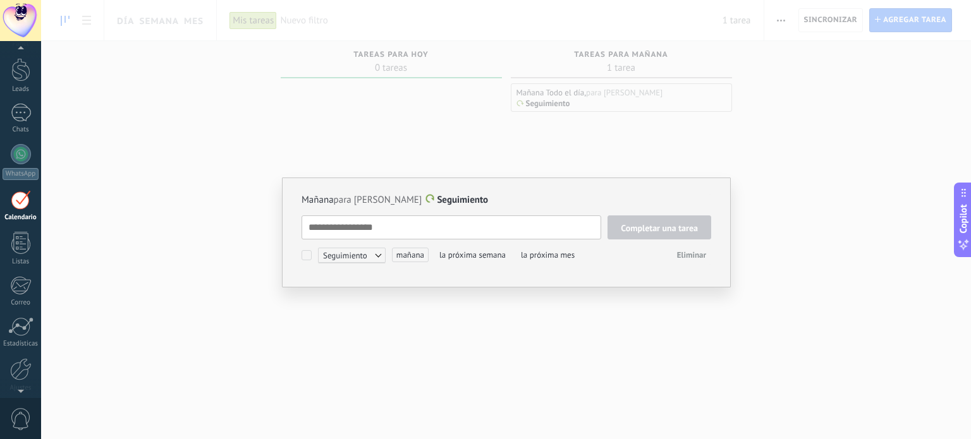
click at [552, 229] on textarea at bounding box center [452, 228] width 300 height 24
click at [688, 255] on span "Eliminar" at bounding box center [691, 255] width 29 height 11
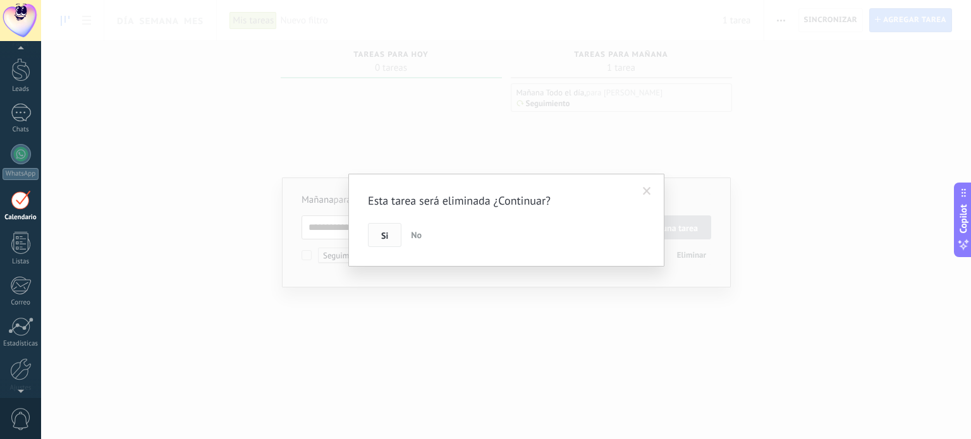
click at [392, 235] on button "Si" at bounding box center [385, 235] width 34 height 24
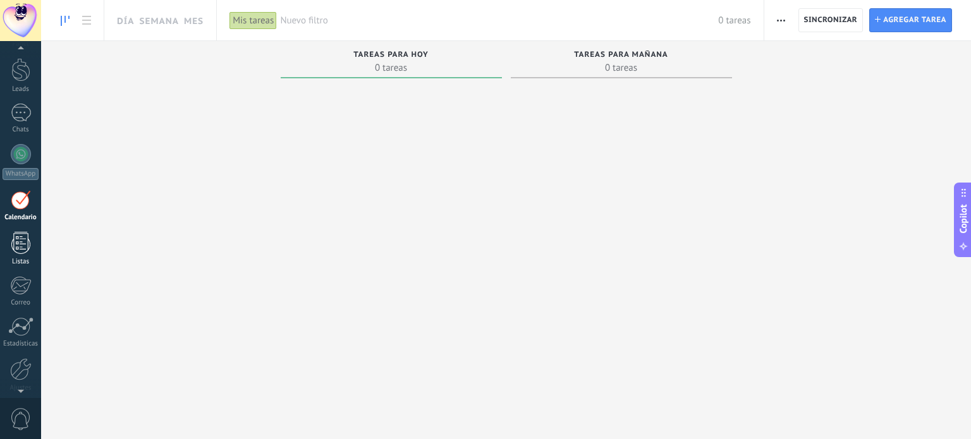
click at [23, 239] on div at bounding box center [20, 243] width 19 height 22
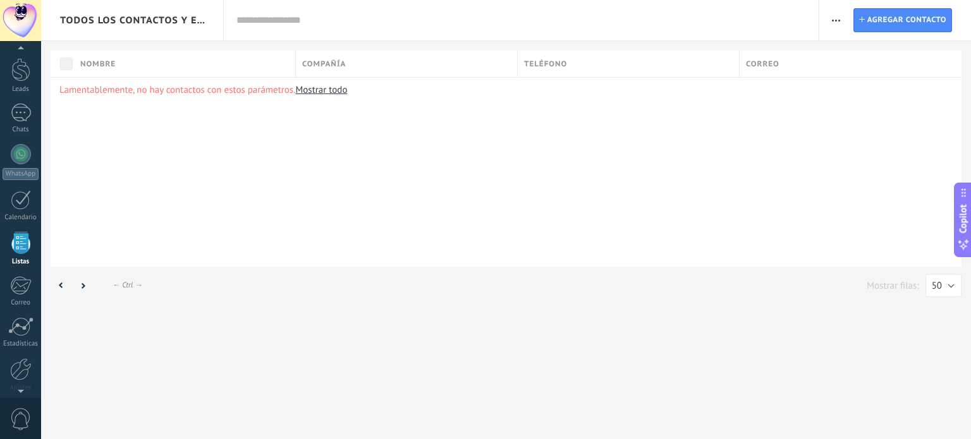
scroll to position [78, 0]
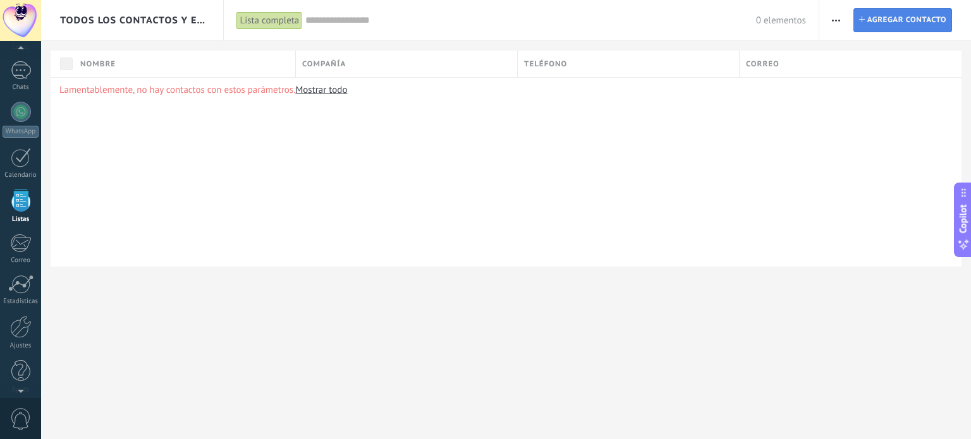
click at [906, 20] on span "Agregar contacto" at bounding box center [906, 20] width 79 height 23
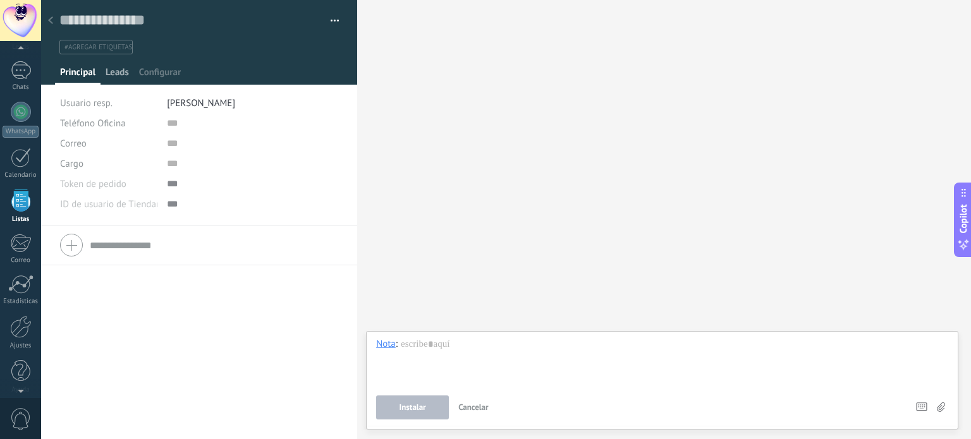
click at [121, 75] on span "Leads" at bounding box center [117, 75] width 23 height 18
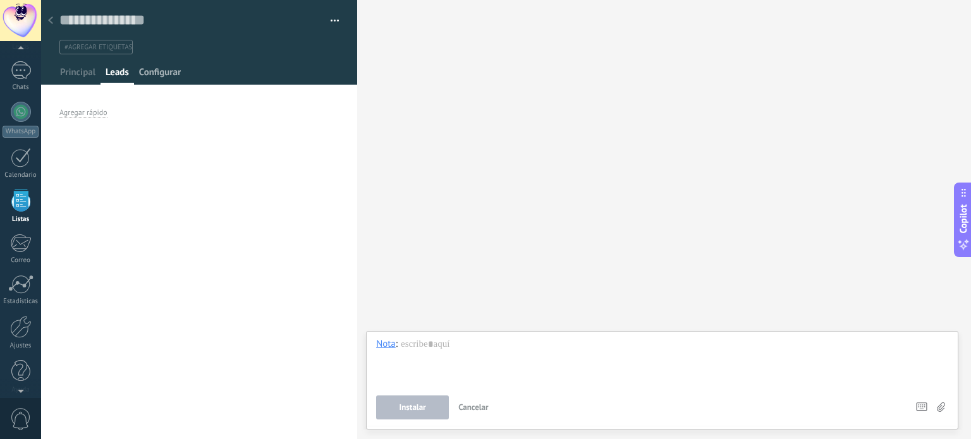
click at [164, 75] on span "Configurar" at bounding box center [160, 75] width 42 height 18
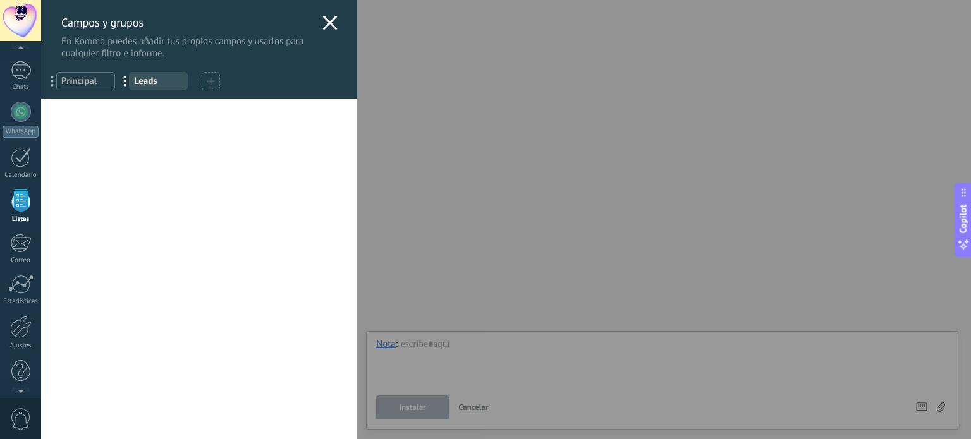
click at [322, 20] on icon at bounding box center [329, 22] width 15 height 15
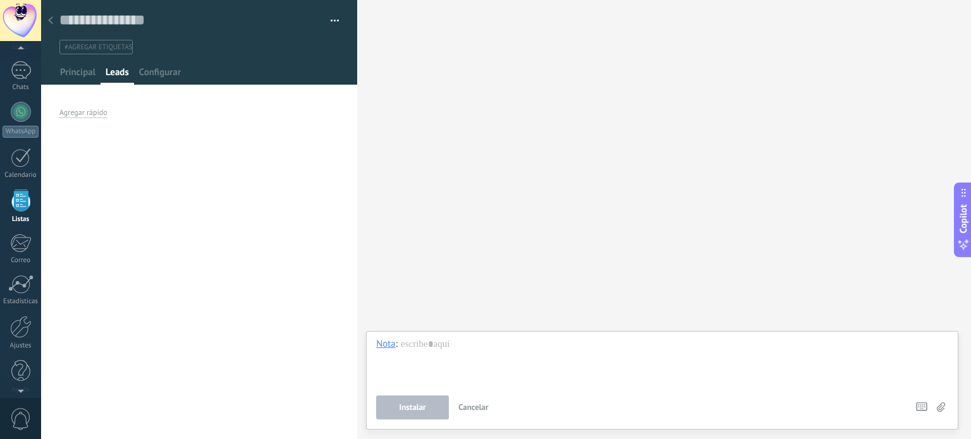
click at [617, 66] on div "Buscar Carga más Participantes:" at bounding box center [664, 219] width 614 height 439
click at [52, 21] on icon at bounding box center [50, 20] width 5 height 8
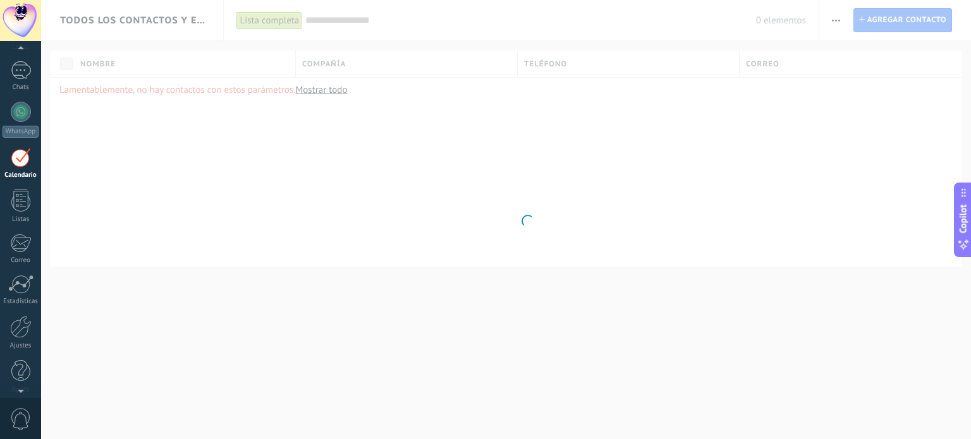
scroll to position [35, 0]
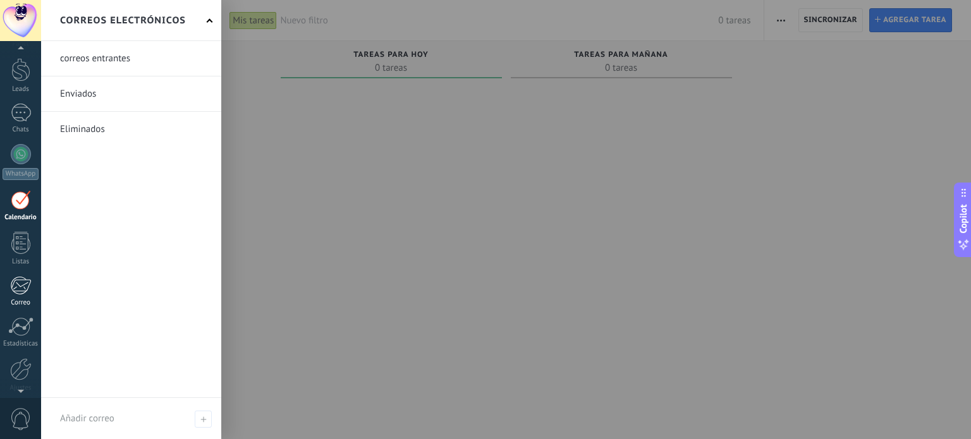
click at [23, 290] on div at bounding box center [20, 285] width 21 height 19
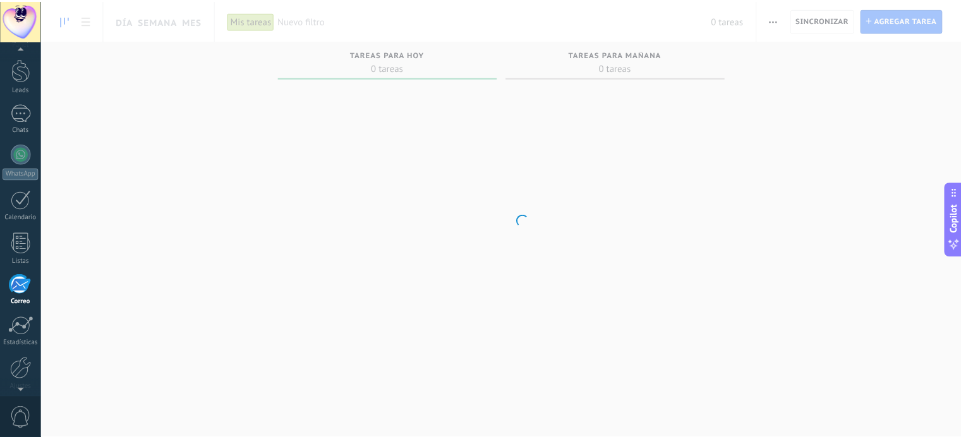
scroll to position [86, 0]
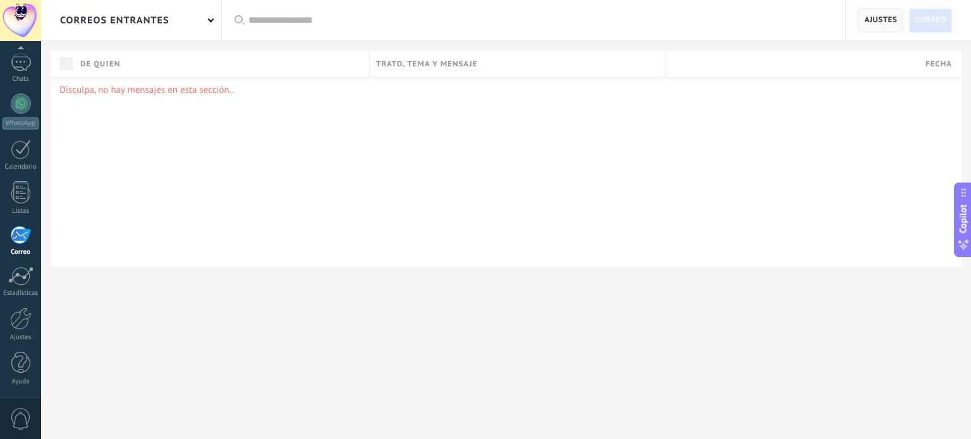
click at [881, 15] on span "Ajustes" at bounding box center [880, 20] width 33 height 23
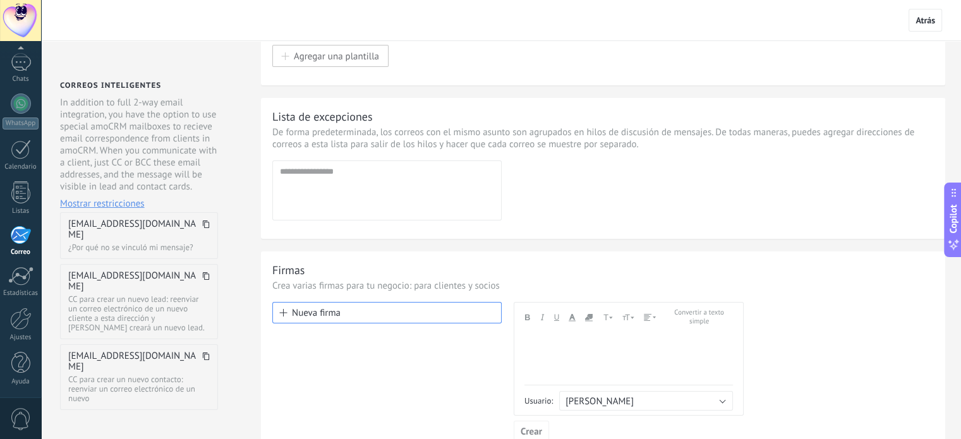
scroll to position [126, 0]
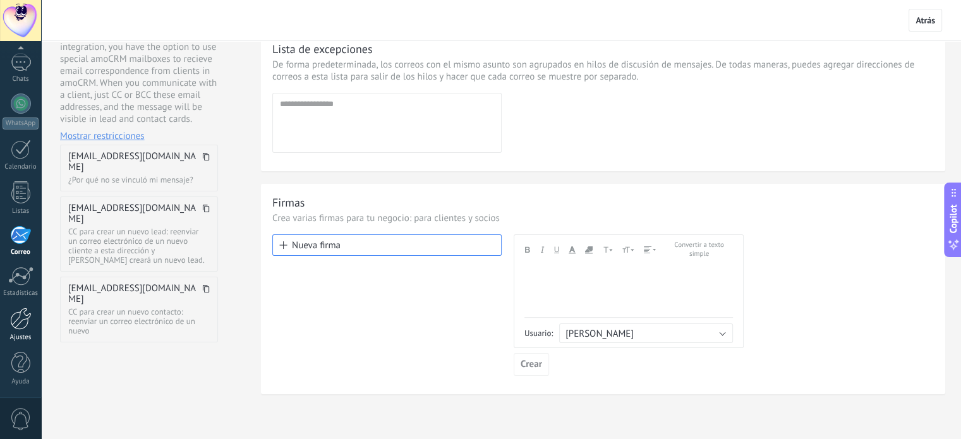
click at [21, 326] on div at bounding box center [20, 319] width 21 height 22
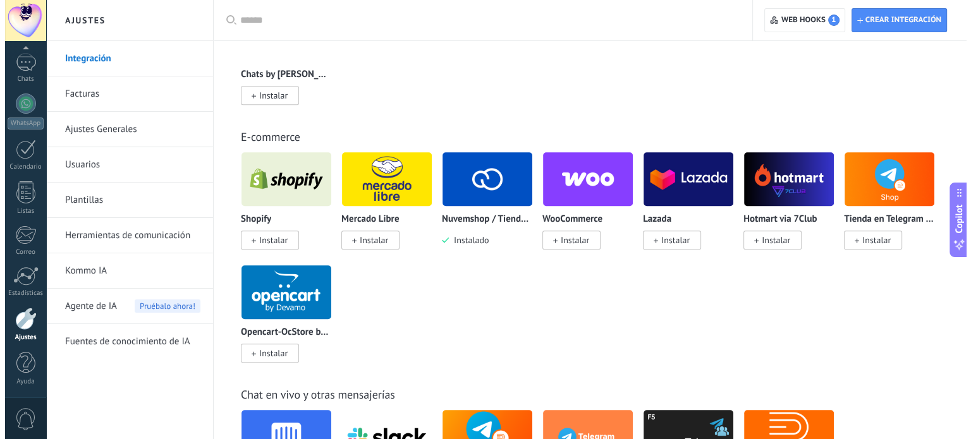
scroll to position [695, 0]
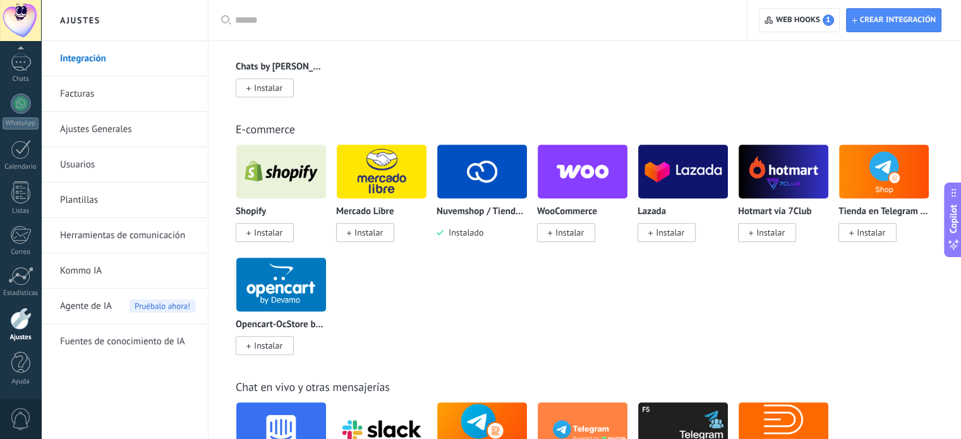
click at [464, 233] on span "Instalado" at bounding box center [464, 232] width 40 height 11
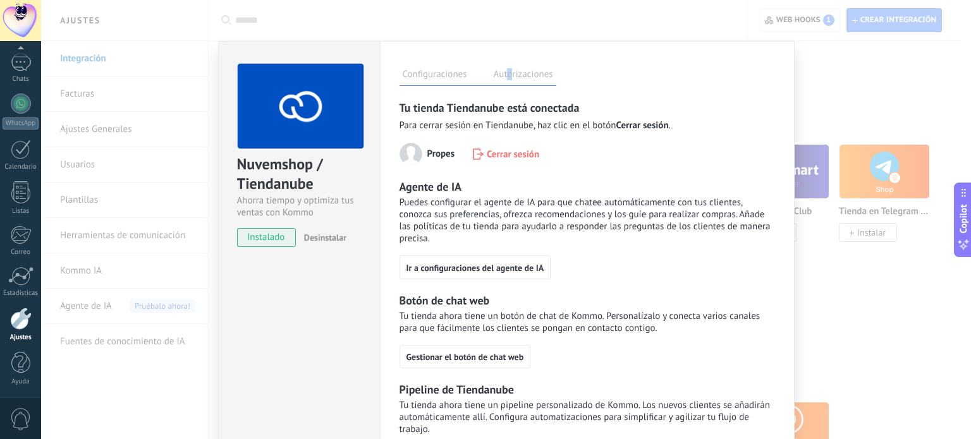
click at [508, 80] on label "Autorizaciones" at bounding box center [524, 76] width 66 height 18
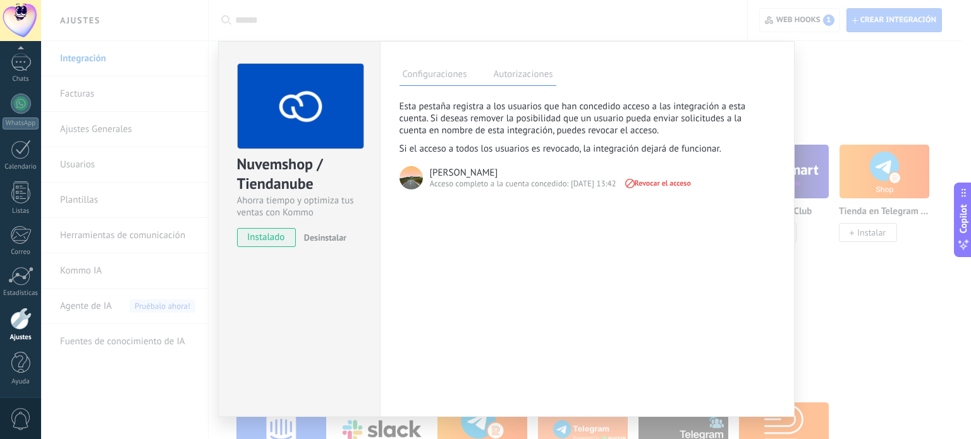
click at [430, 73] on label "Configuraciones" at bounding box center [434, 76] width 71 height 18
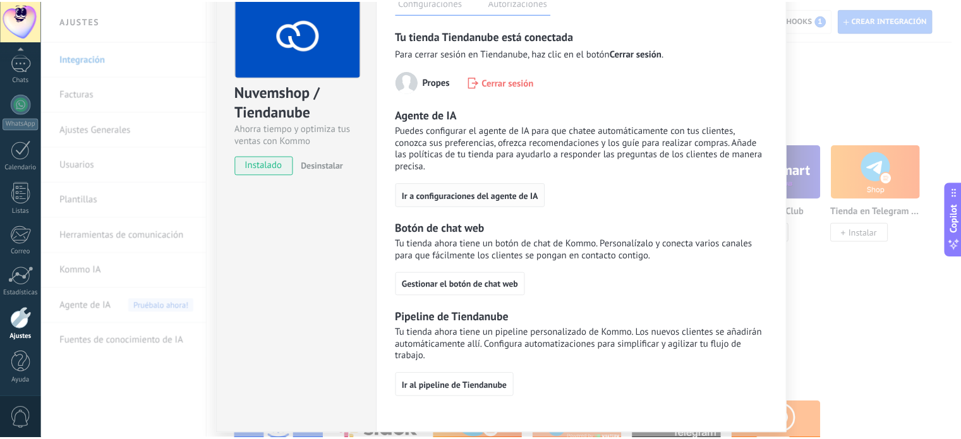
scroll to position [0, 0]
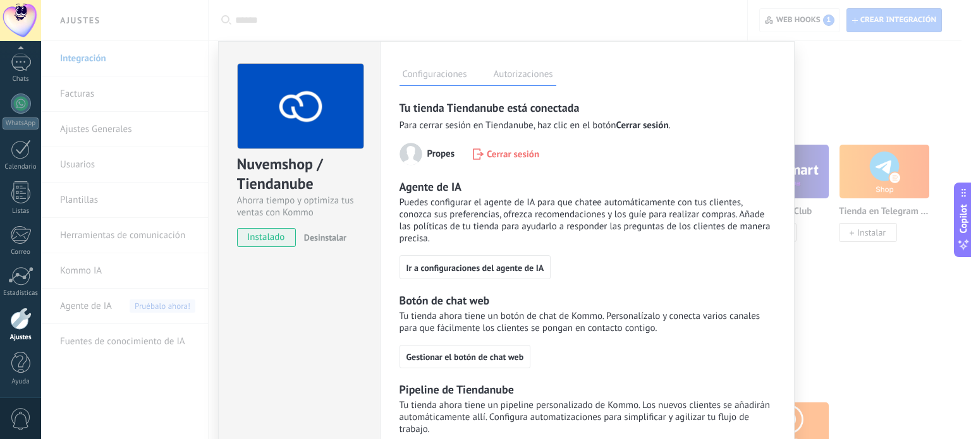
click at [370, 18] on div "Nuvemshop / Tiendanube Ahorra tiempo y optimiza tus ventas con Kommo instalado …" at bounding box center [506, 219] width 930 height 439
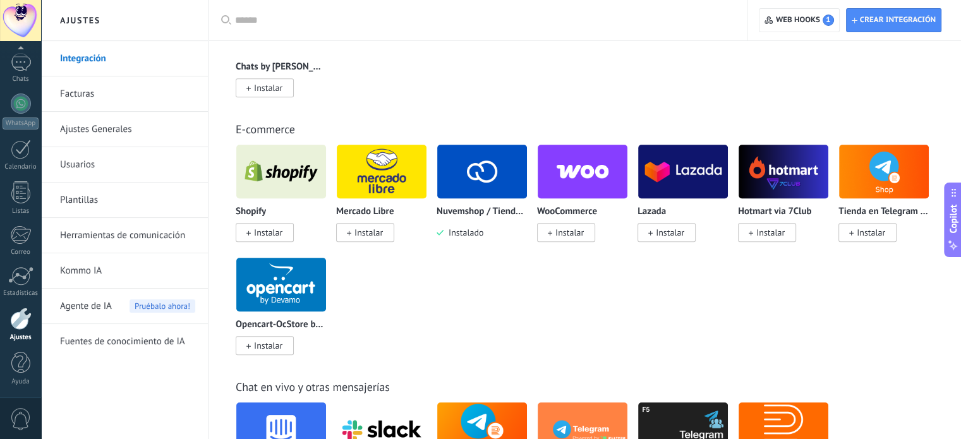
click at [89, 88] on link "Facturas" at bounding box center [127, 93] width 135 height 35
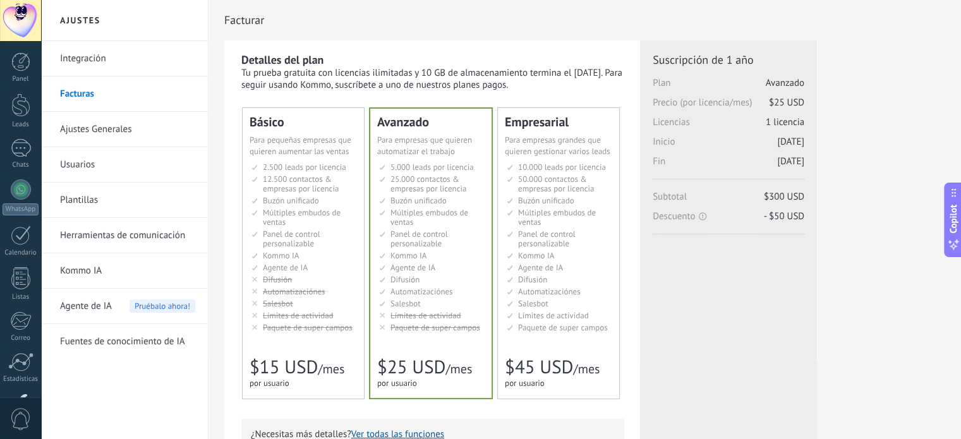
click at [80, 128] on link "Ajustes Generales" at bounding box center [127, 129] width 135 height 35
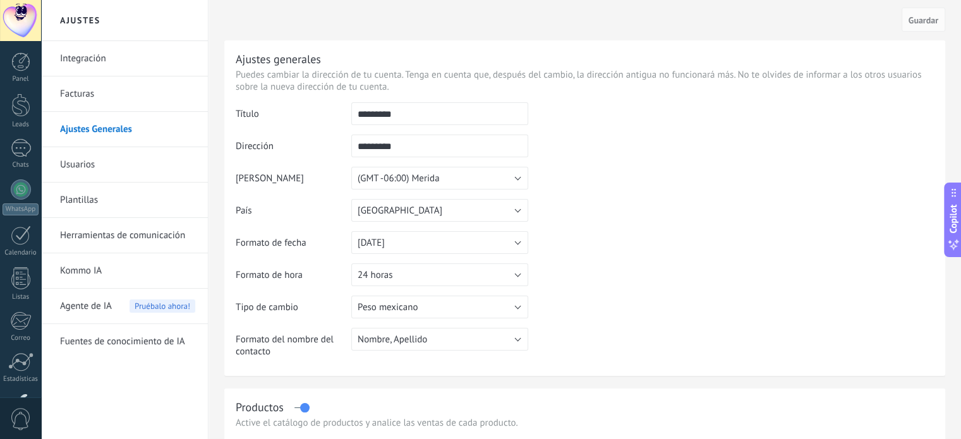
click at [88, 166] on link "Usuarios" at bounding box center [127, 164] width 135 height 35
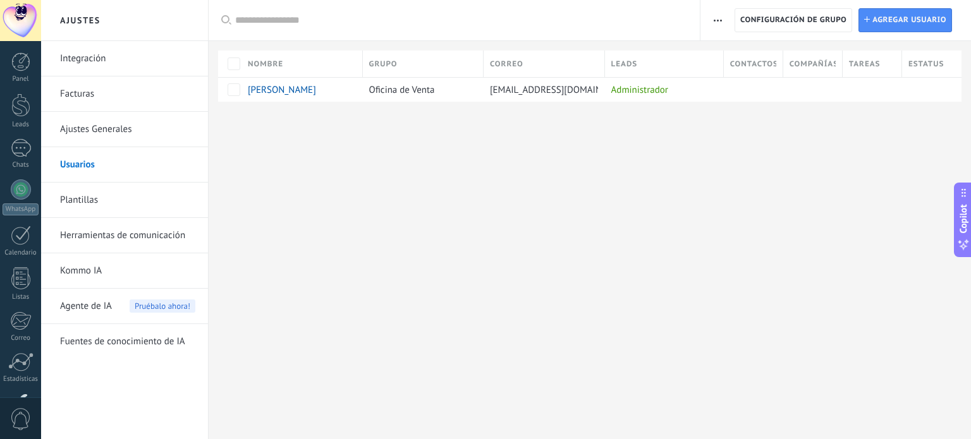
click at [78, 200] on link "Plantillas" at bounding box center [127, 200] width 135 height 35
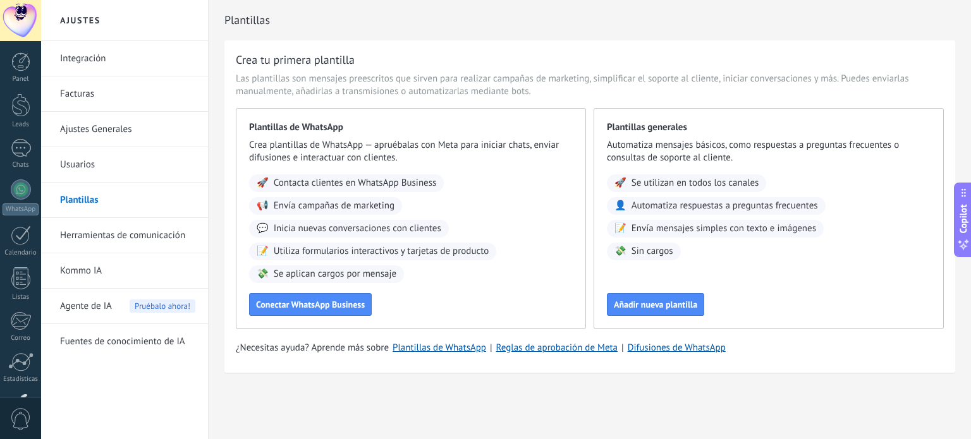
click at [71, 237] on link "Herramientas de comunicación" at bounding box center [127, 235] width 135 height 35
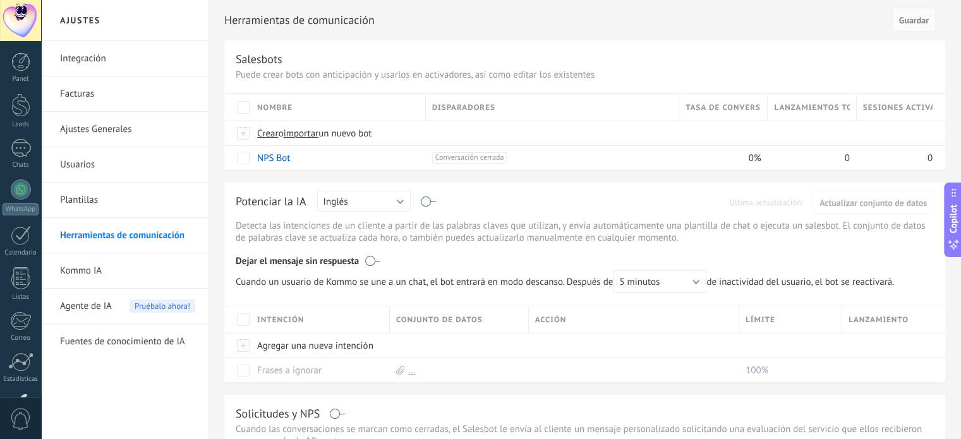
click at [68, 277] on link "Kommo IA" at bounding box center [127, 270] width 135 height 35
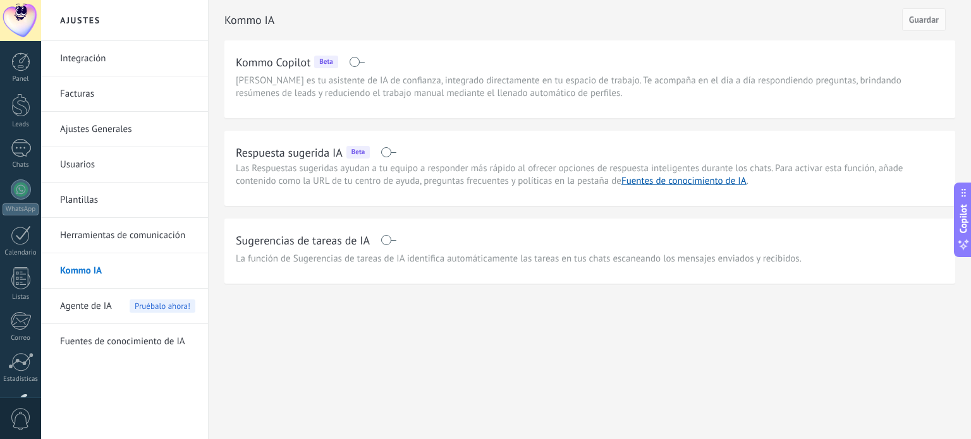
click at [73, 305] on span "Agente de IA" at bounding box center [86, 306] width 52 height 35
